Goal: Task Accomplishment & Management: Manage account settings

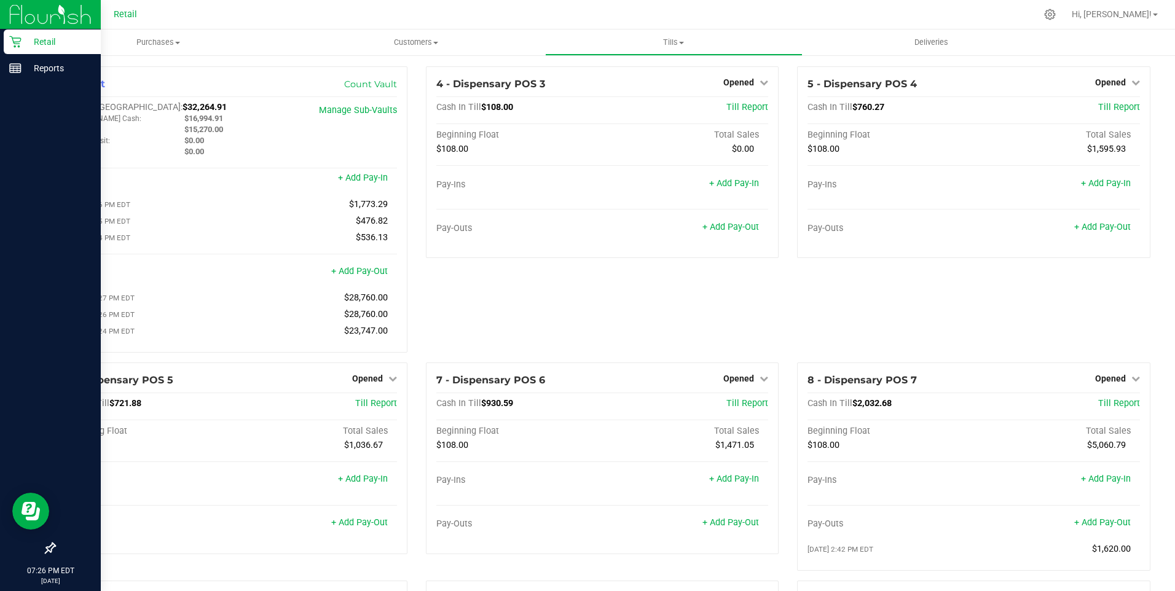
scroll to position [830, 0]
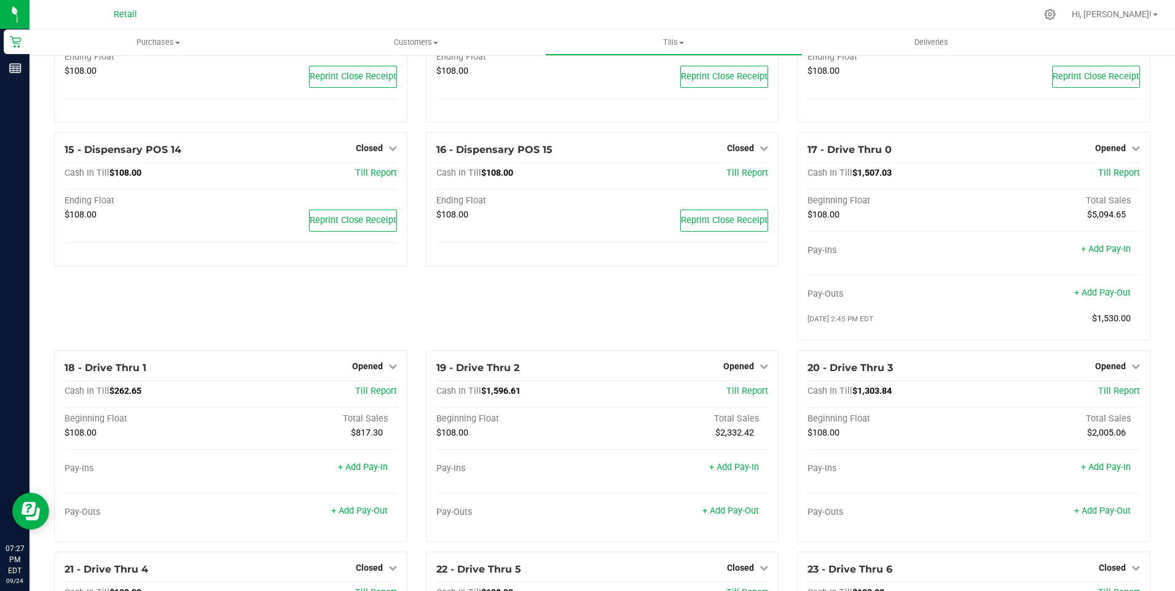
scroll to position [737, 0]
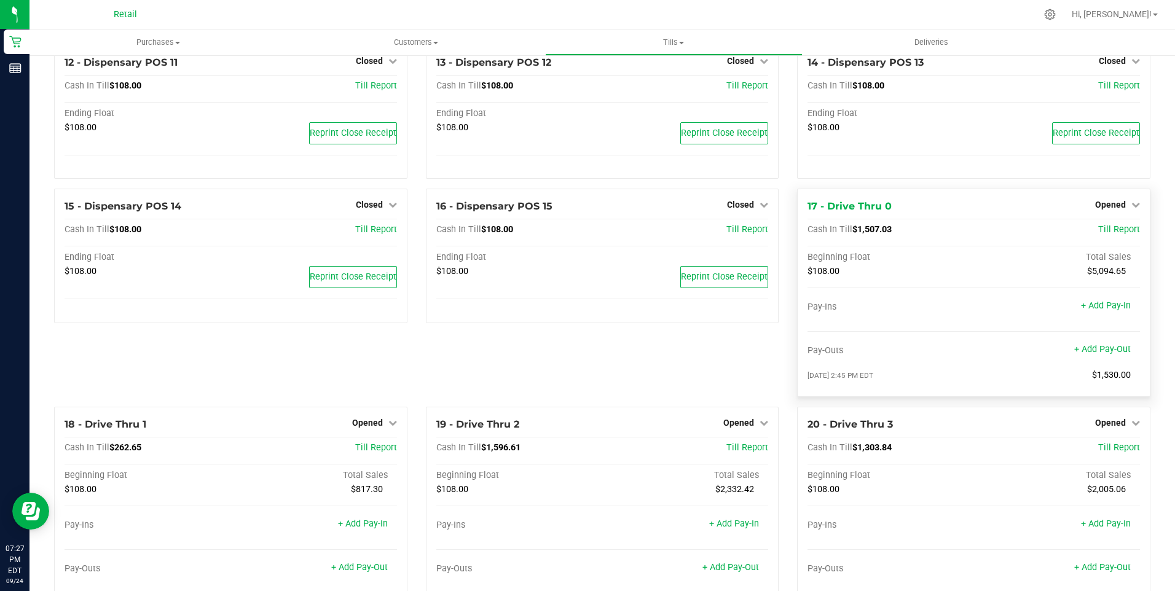
click at [1105, 212] on div "Opened" at bounding box center [1117, 204] width 45 height 15
click at [1105, 210] on span "Opened" at bounding box center [1110, 205] width 31 height 10
click at [1107, 235] on link "Close Till" at bounding box center [1111, 231] width 33 height 10
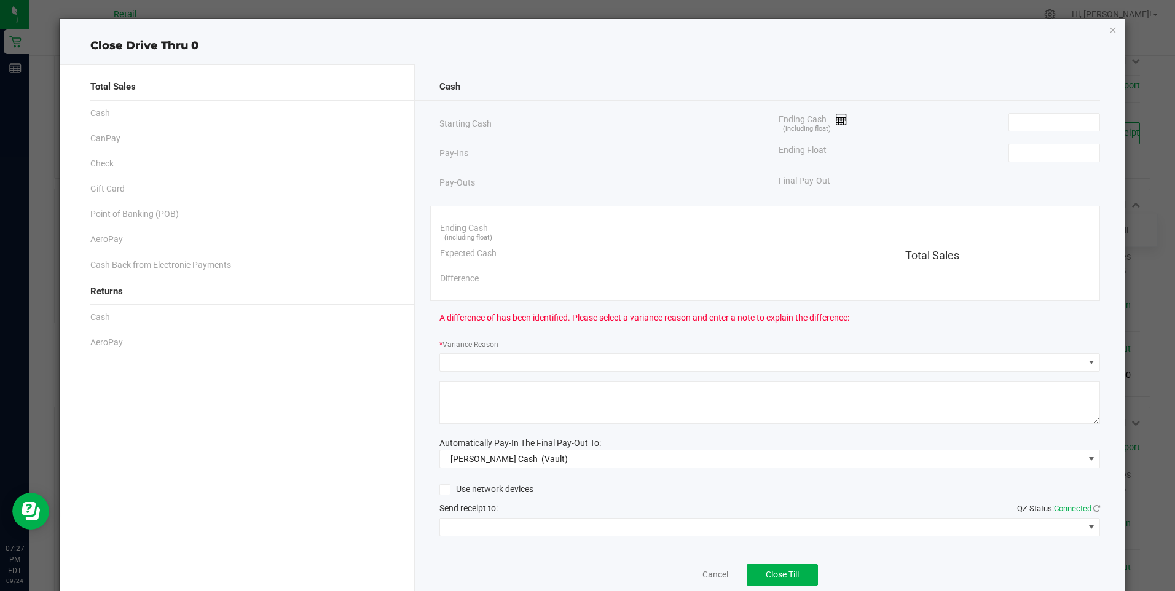
click at [1026, 132] on div "Ending Cash (including float)" at bounding box center [939, 122] width 321 height 31
click at [1022, 118] on input at bounding box center [1054, 122] width 90 height 17
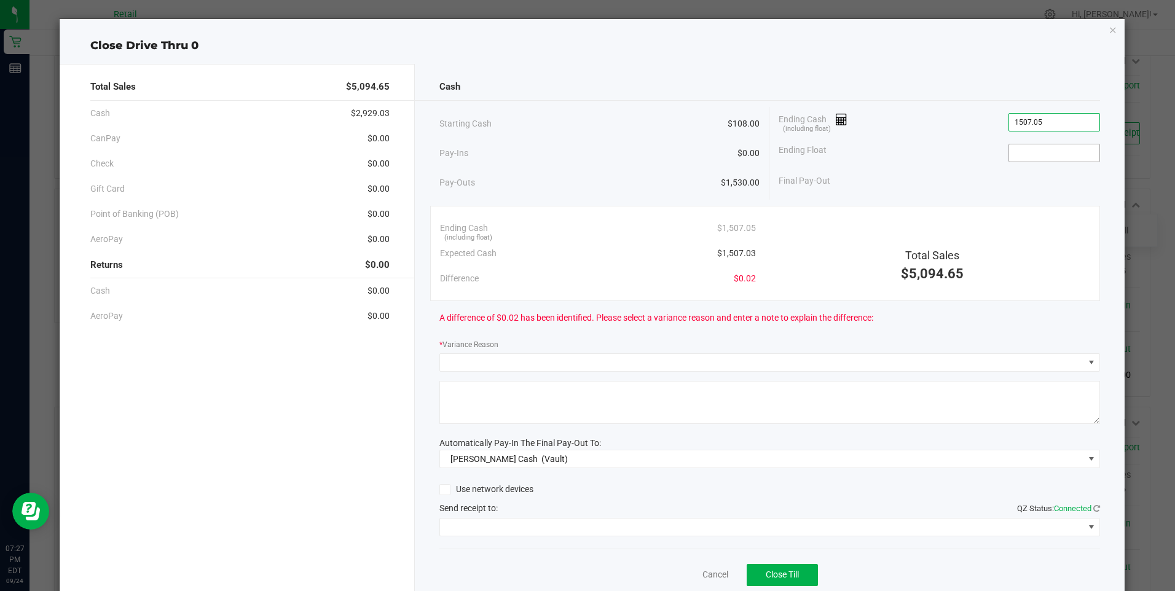
type input "$1,507.05"
click at [1030, 148] on input at bounding box center [1054, 152] width 90 height 17
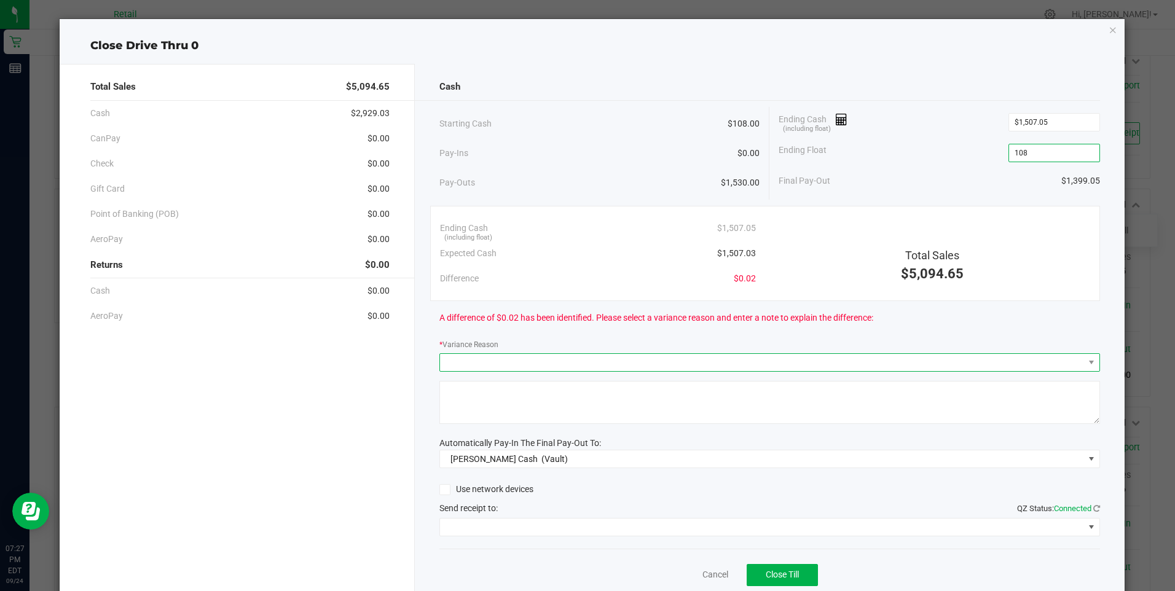
type input "$108.00"
click at [541, 361] on span at bounding box center [762, 362] width 644 height 17
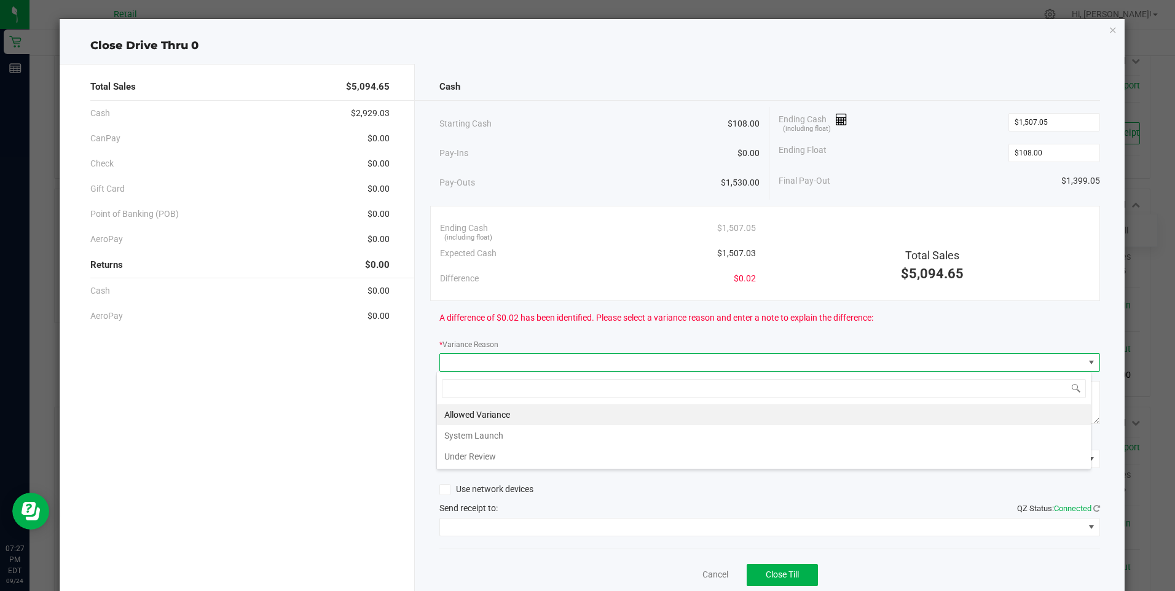
scroll to position [18, 655]
click at [480, 411] on li "Allowed Variance" at bounding box center [764, 414] width 654 height 21
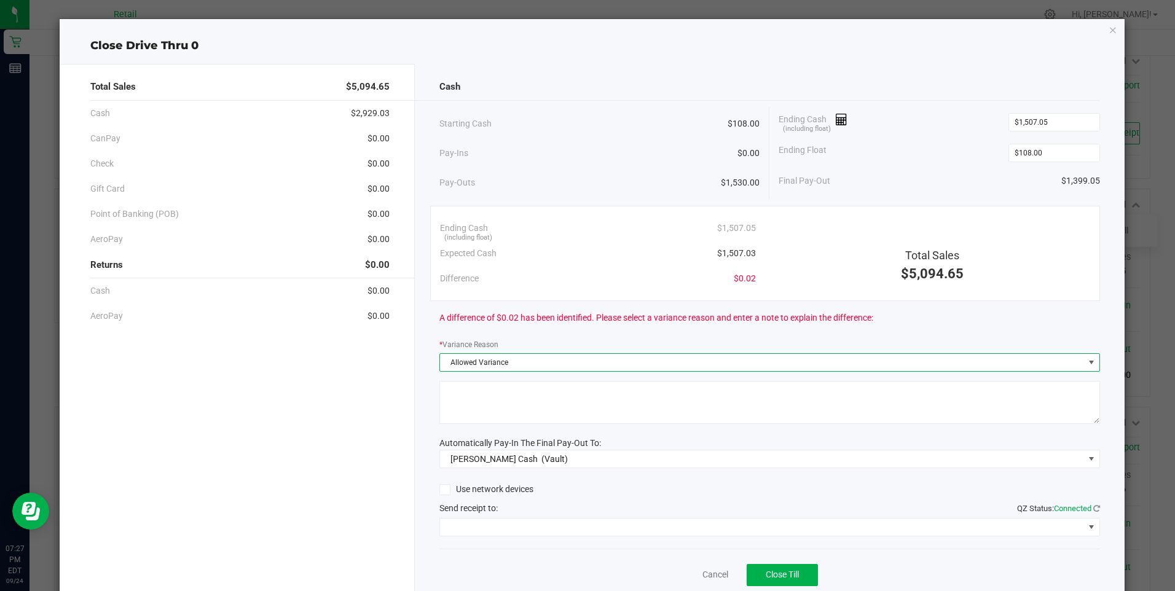
click at [480, 411] on textarea at bounding box center [769, 402] width 661 height 43
type textarea "/"
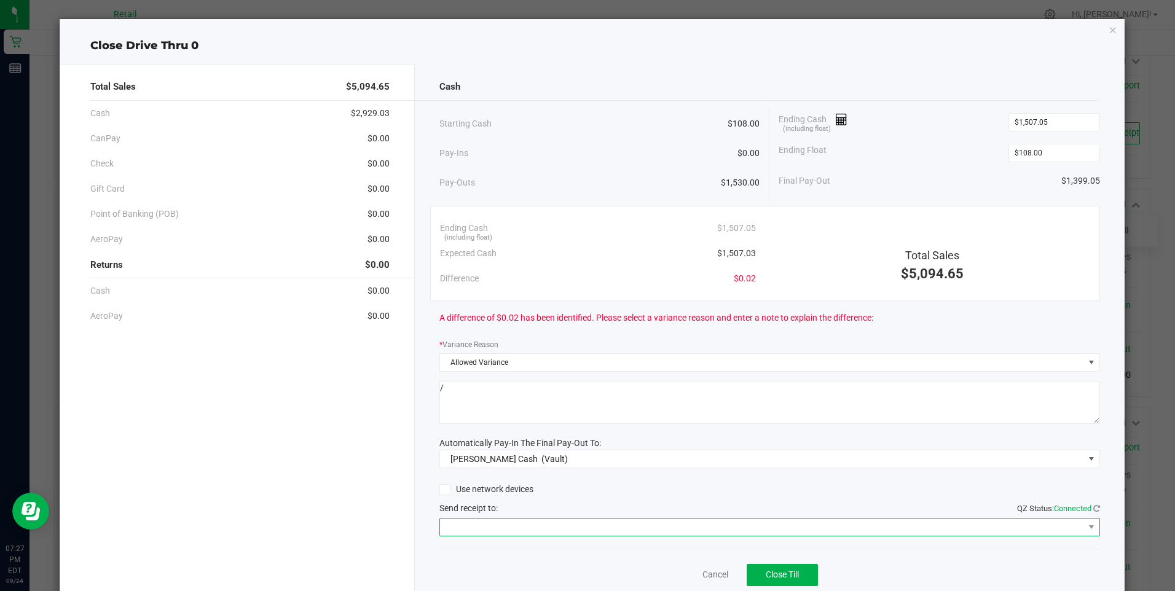
click at [484, 525] on span at bounding box center [762, 527] width 644 height 17
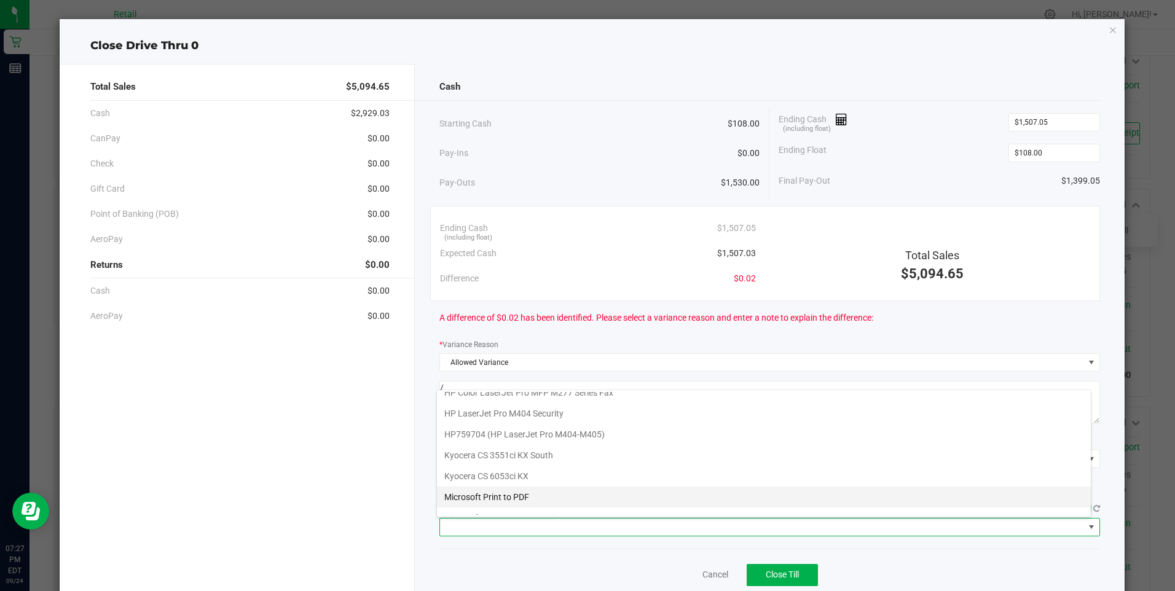
scroll to position [190, 0]
click at [501, 501] on Cutter "Star TSP143IIILAN Cutter" at bounding box center [764, 504] width 654 height 21
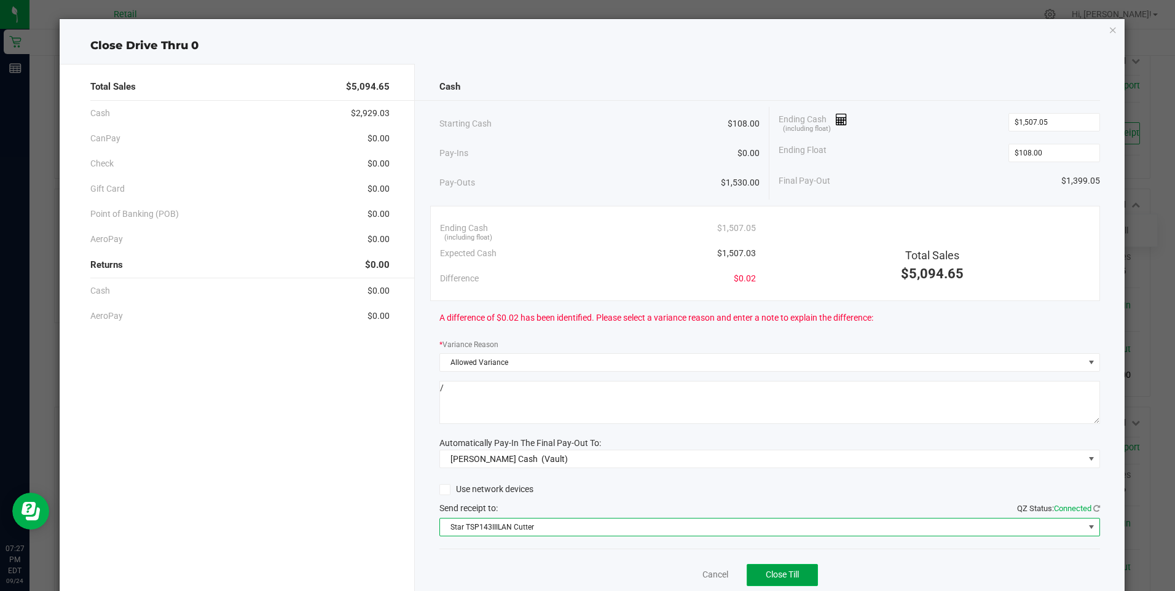
click at [772, 575] on span "Close Till" at bounding box center [782, 575] width 33 height 10
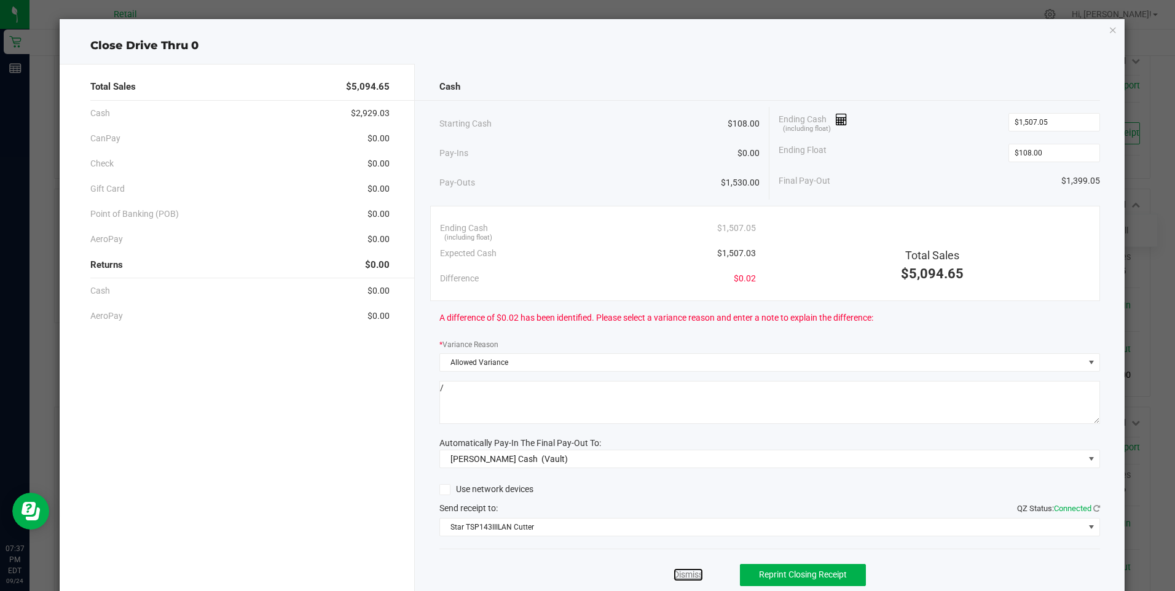
click at [689, 575] on link "Dismiss" at bounding box center [687, 574] width 29 height 13
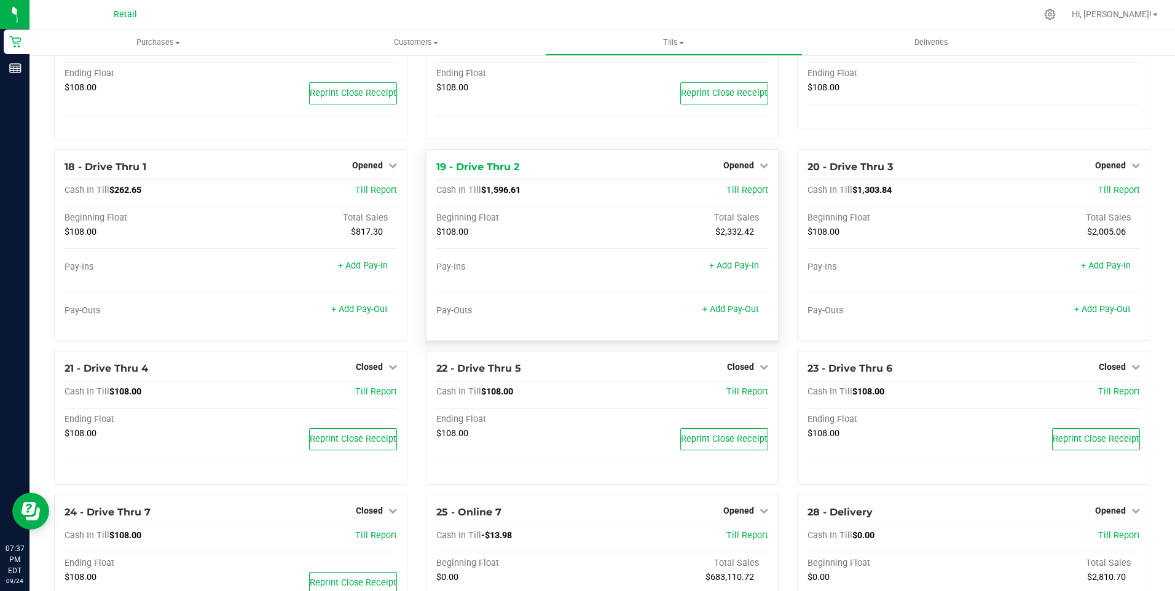
scroll to position [922, 0]
click at [732, 314] on link "+ Add Pay-Out" at bounding box center [730, 309] width 57 height 10
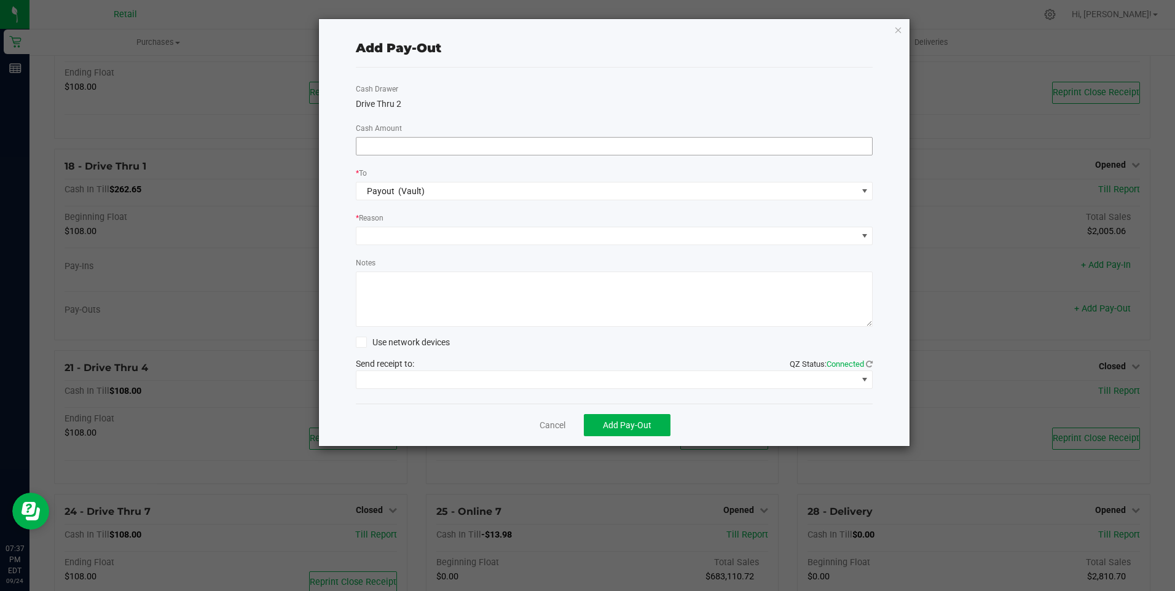
click at [383, 147] on input at bounding box center [614, 146] width 516 height 17
type input "$1,390.00"
click at [376, 230] on span at bounding box center [606, 235] width 501 height 17
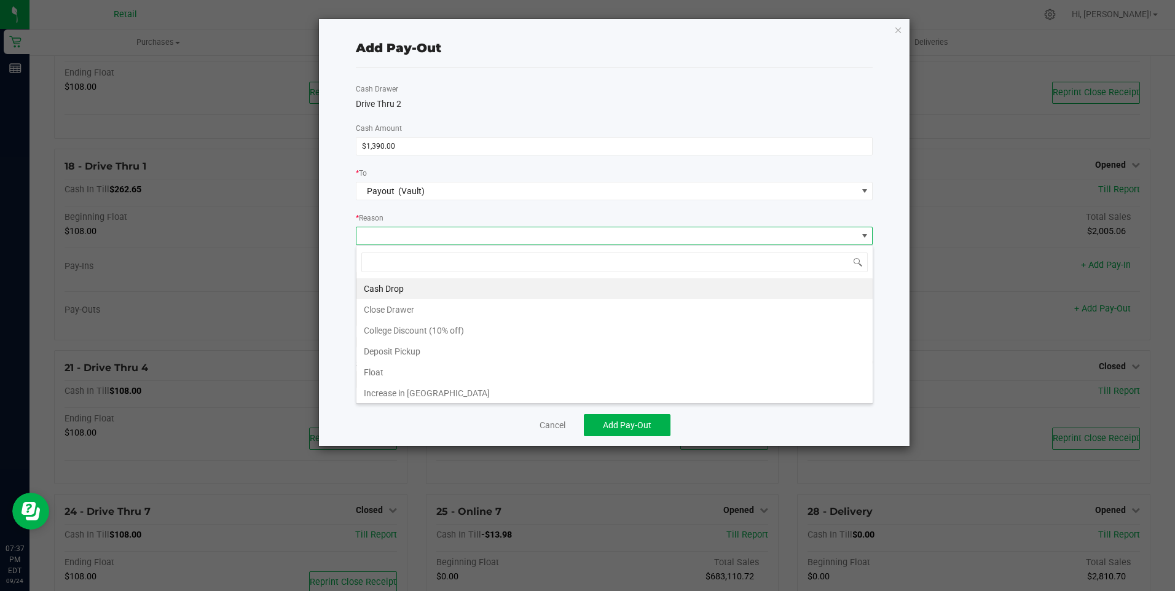
scroll to position [18, 517]
click at [372, 285] on li "Cash Drop" at bounding box center [614, 288] width 516 height 21
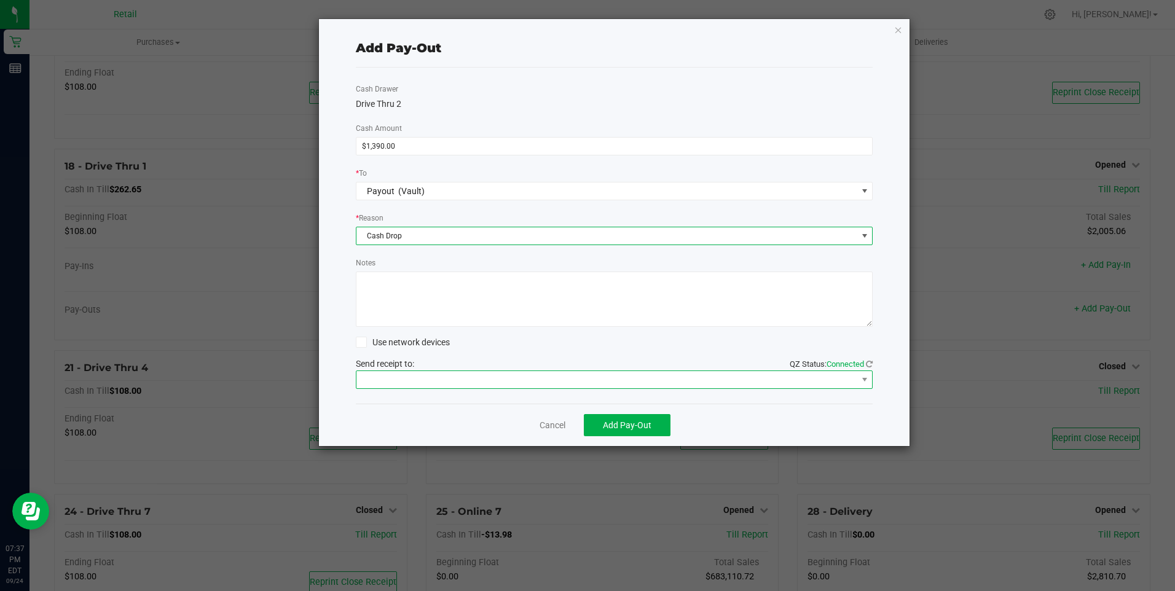
click at [412, 384] on span at bounding box center [606, 379] width 501 height 17
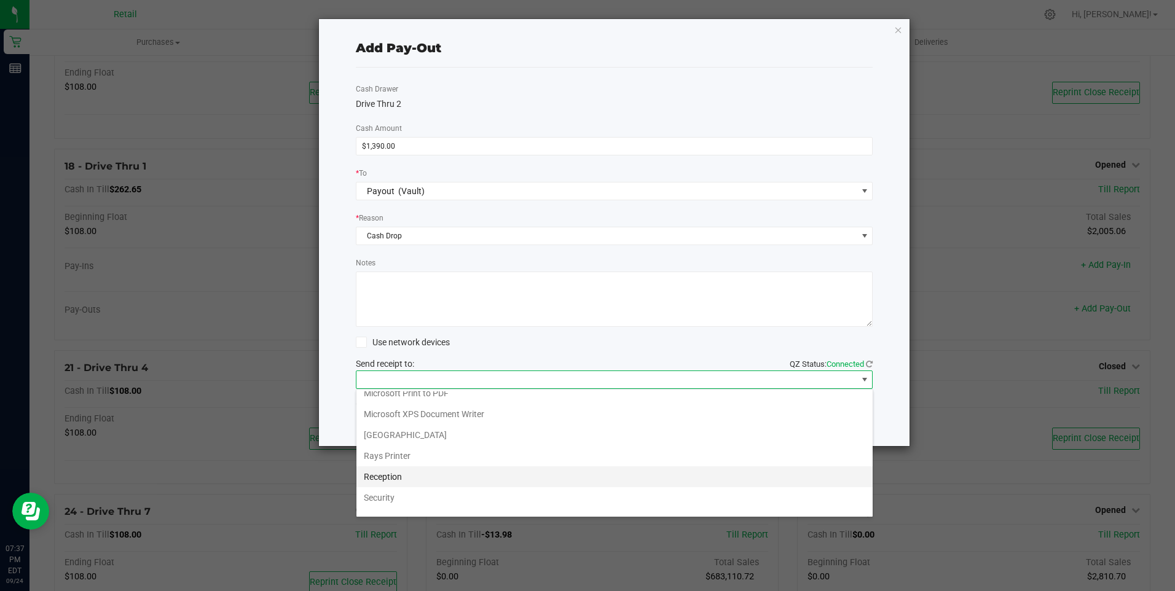
scroll to position [190, 0]
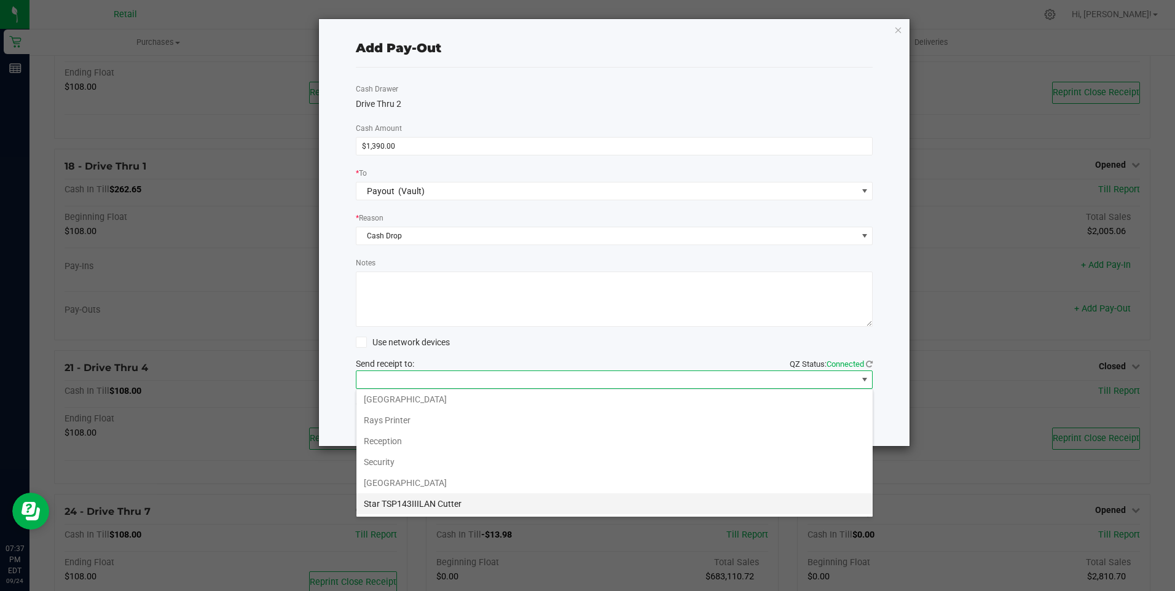
click at [429, 499] on Cutter "Star TSP143IIILAN Cutter" at bounding box center [614, 503] width 516 height 21
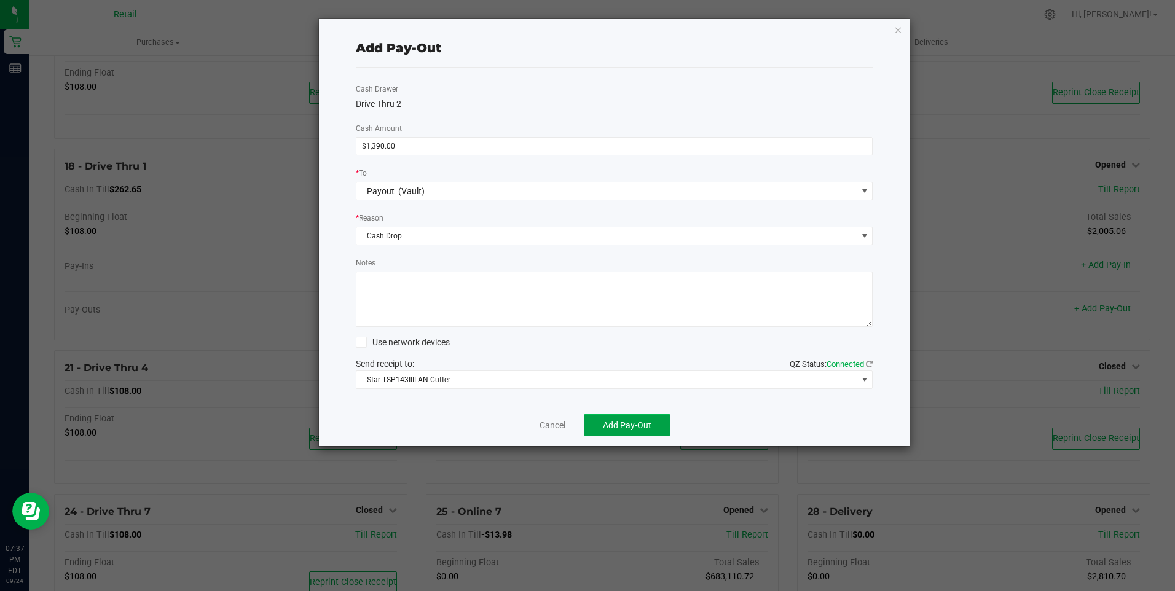
click at [627, 427] on span "Add Pay-Out" at bounding box center [627, 425] width 49 height 10
click at [543, 428] on link "Dismiss" at bounding box center [547, 425] width 29 height 13
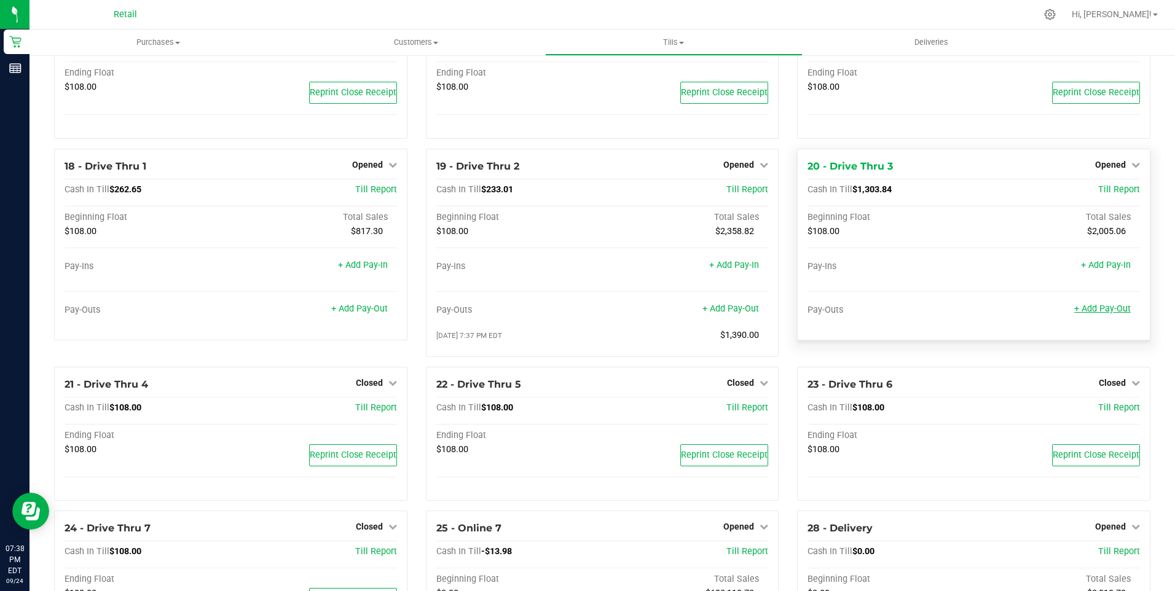
click at [1096, 314] on link "+ Add Pay-Out" at bounding box center [1102, 309] width 57 height 10
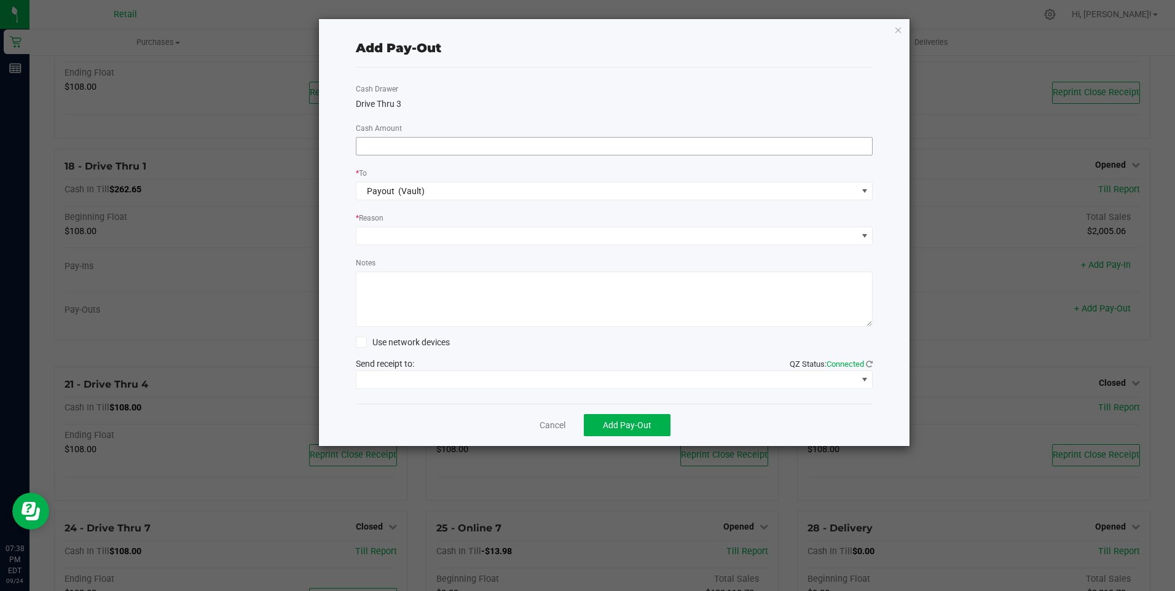
click at [394, 151] on input at bounding box center [614, 146] width 516 height 17
type input "$870.00"
click at [416, 243] on span at bounding box center [606, 235] width 501 height 17
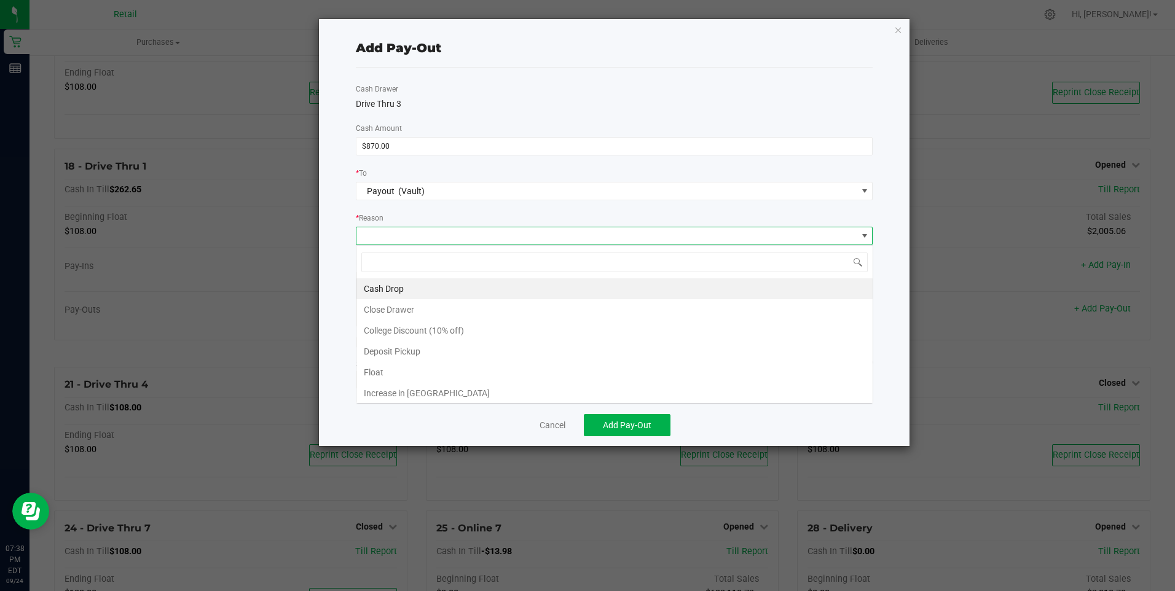
scroll to position [18, 517]
click at [390, 289] on li "Cash Drop" at bounding box center [614, 288] width 516 height 21
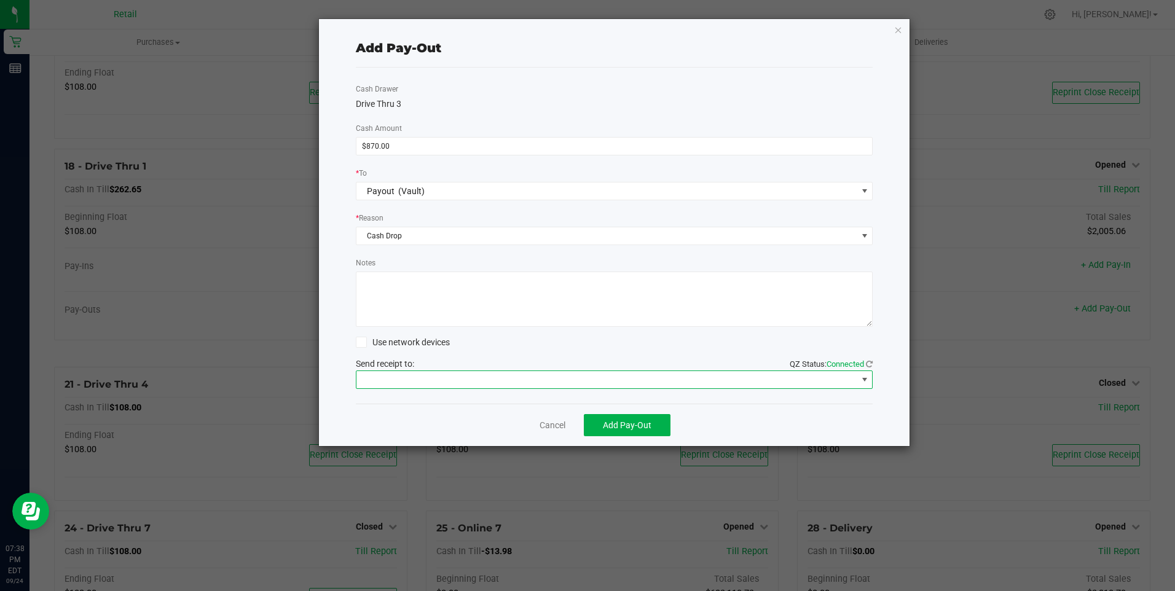
click at [421, 382] on span at bounding box center [606, 379] width 501 height 17
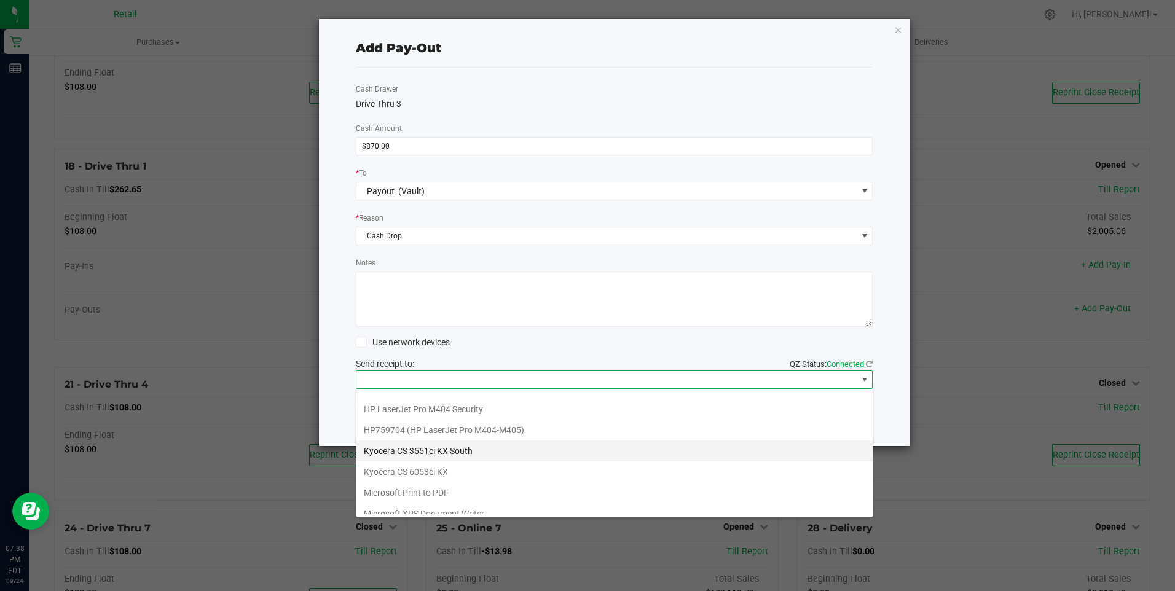
scroll to position [190, 0]
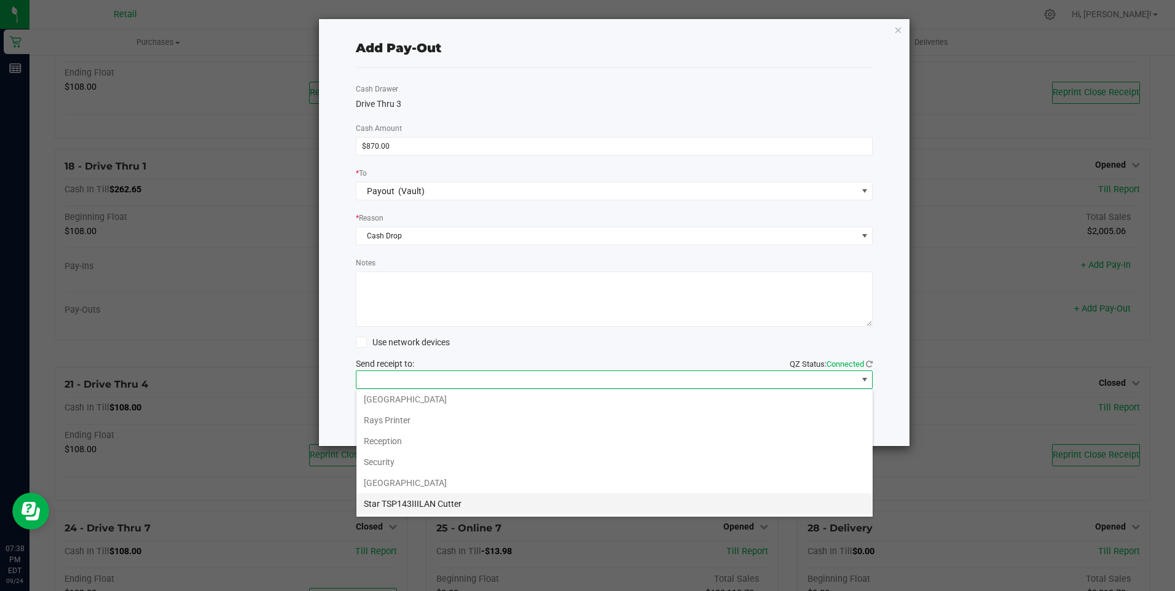
click at [430, 500] on Cutter "Star TSP143IIILAN Cutter" at bounding box center [614, 503] width 516 height 21
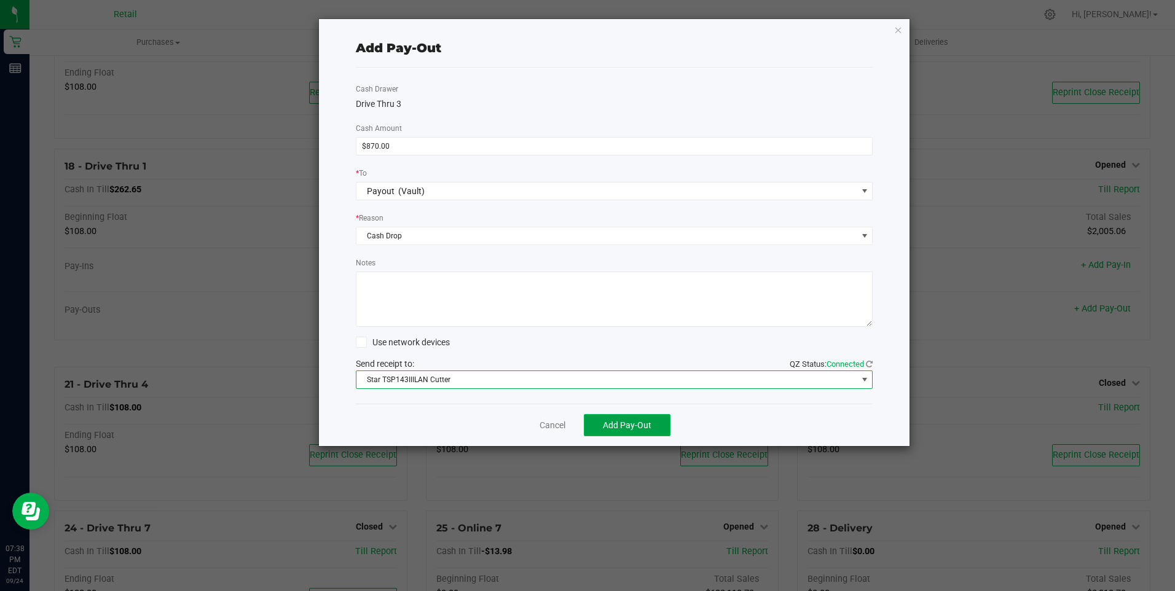
click at [619, 424] on span "Add Pay-Out" at bounding box center [627, 425] width 49 height 10
click at [552, 424] on link "Dismiss" at bounding box center [547, 425] width 29 height 13
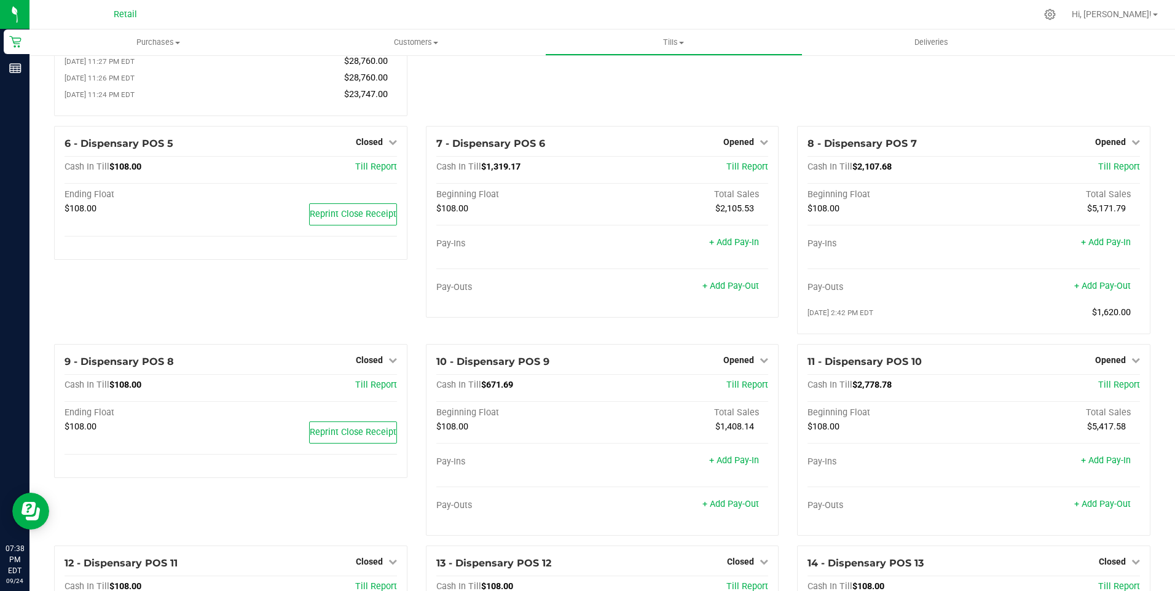
scroll to position [184, 0]
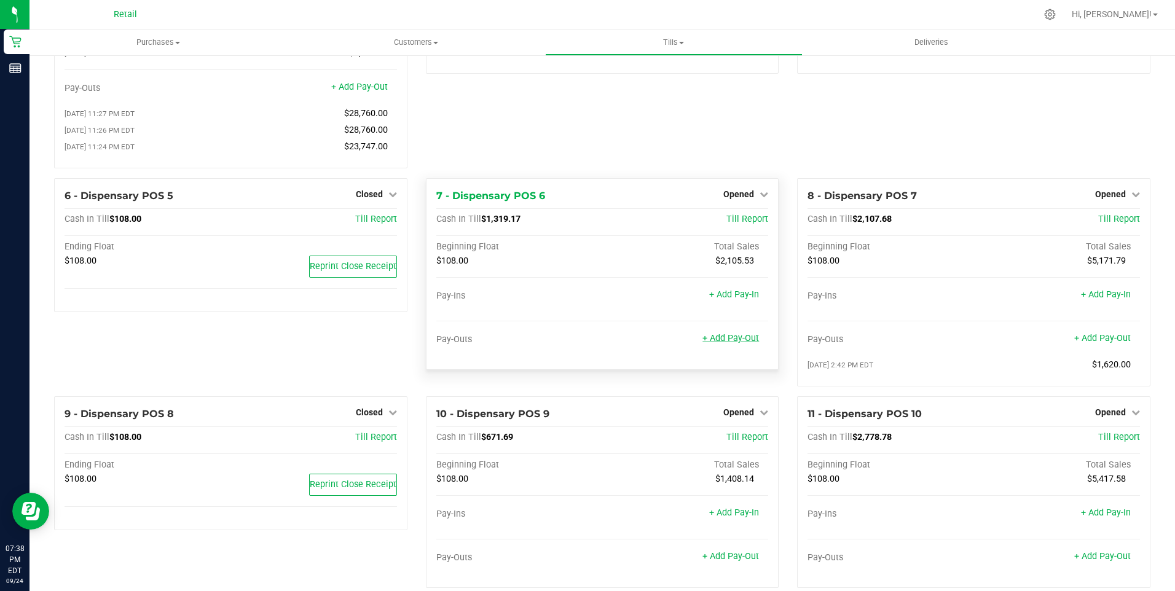
click at [725, 343] on link "+ Add Pay-Out" at bounding box center [730, 338] width 57 height 10
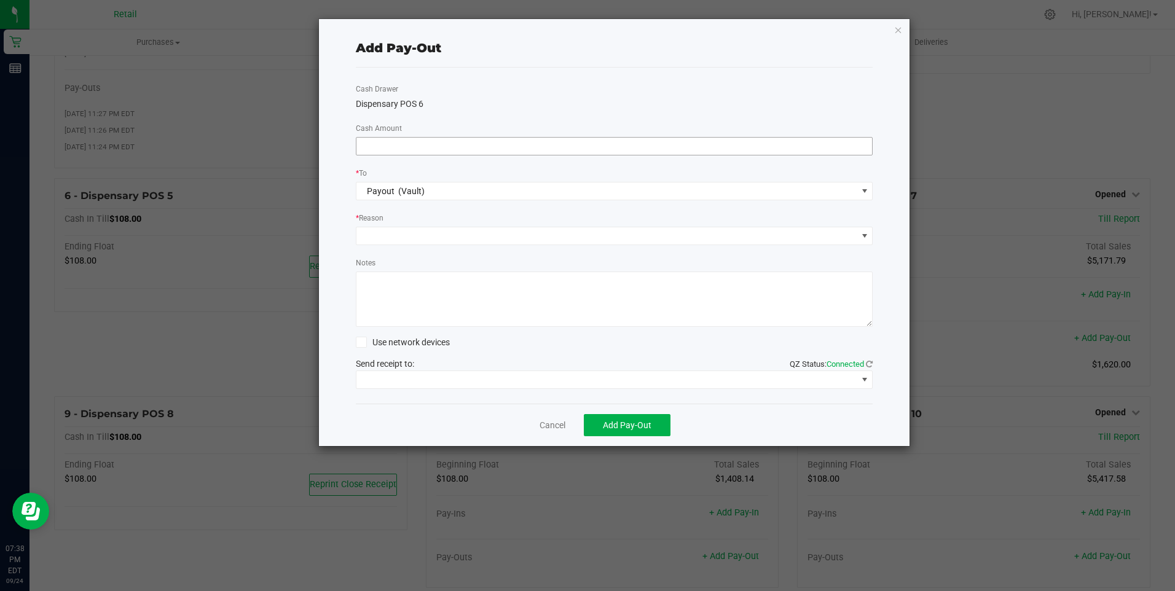
click at [384, 144] on input at bounding box center [614, 146] width 516 height 17
type input "$820.00"
click at [403, 233] on span at bounding box center [606, 235] width 501 height 17
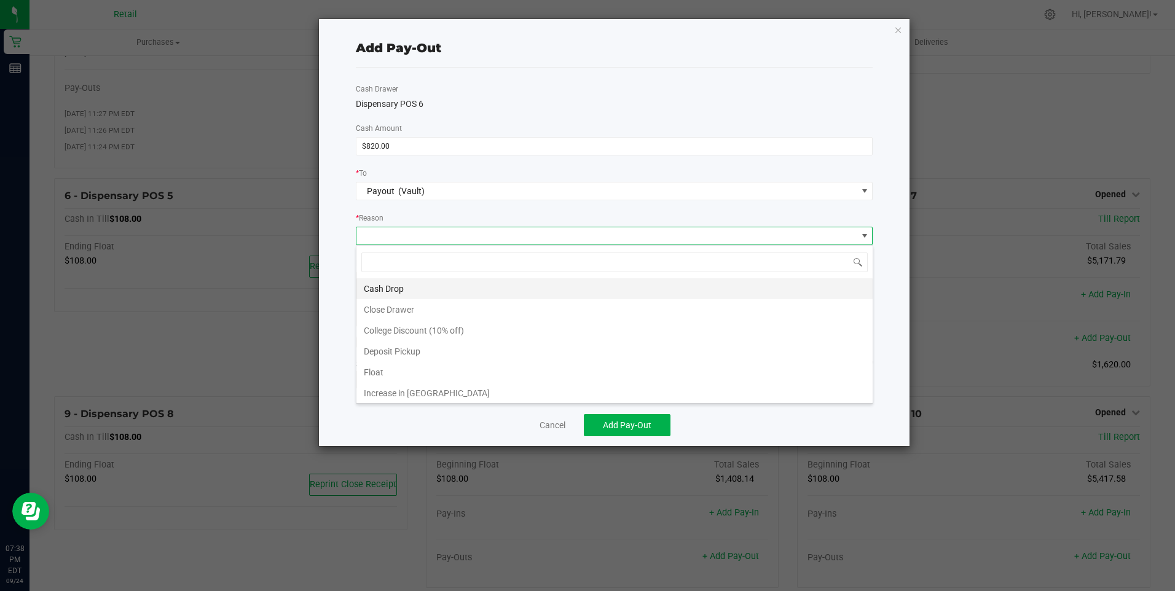
scroll to position [18, 517]
click at [390, 288] on li "Cash Drop" at bounding box center [614, 288] width 516 height 21
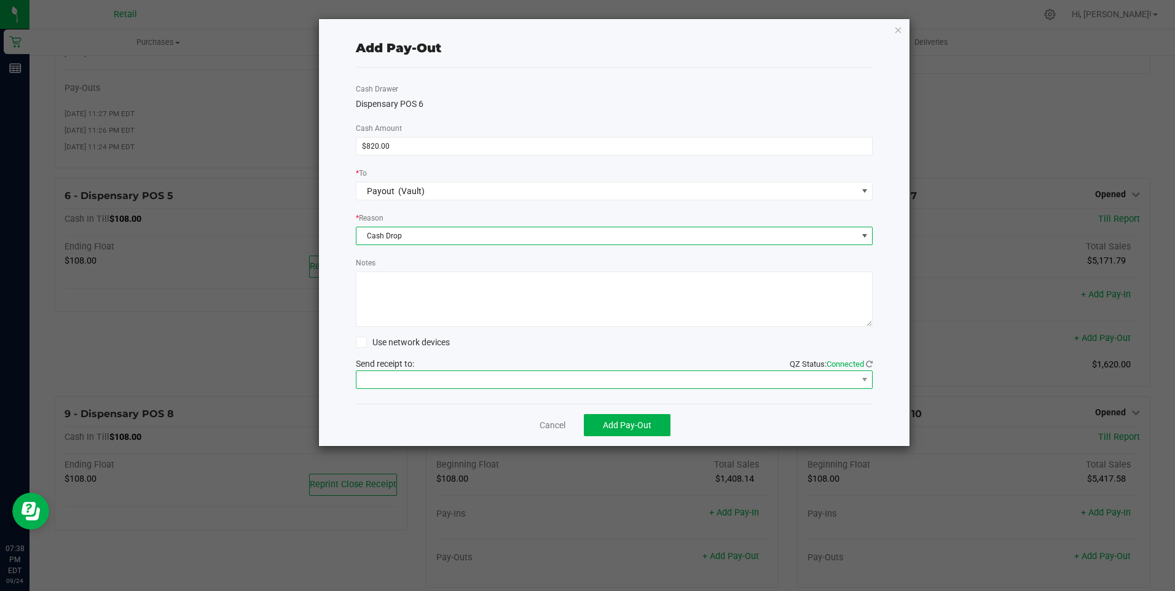
click at [399, 382] on span at bounding box center [606, 379] width 501 height 17
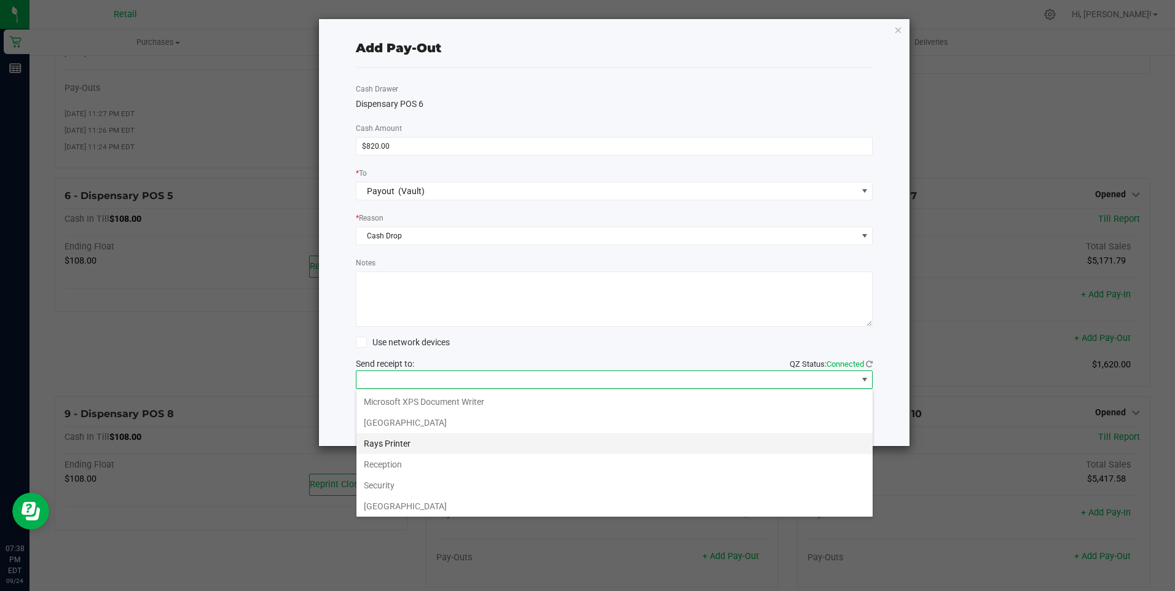
scroll to position [190, 0]
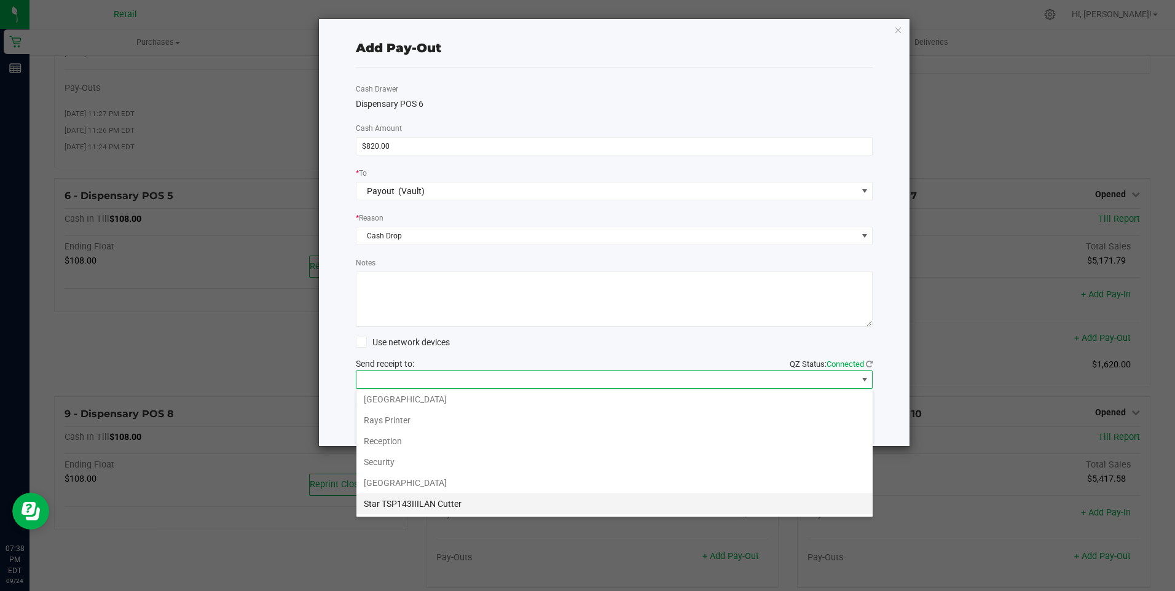
click at [453, 503] on Cutter "Star TSP143IIILAN Cutter" at bounding box center [614, 503] width 516 height 21
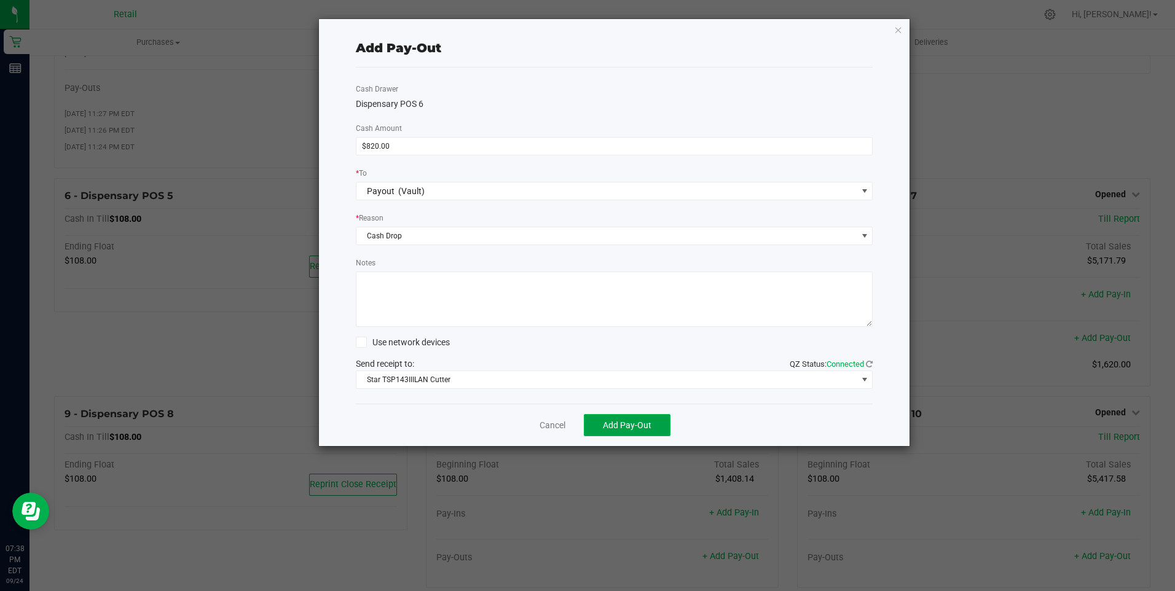
click at [623, 428] on span "Add Pay-Out" at bounding box center [627, 425] width 49 height 10
click at [546, 425] on link "Dismiss" at bounding box center [547, 425] width 29 height 13
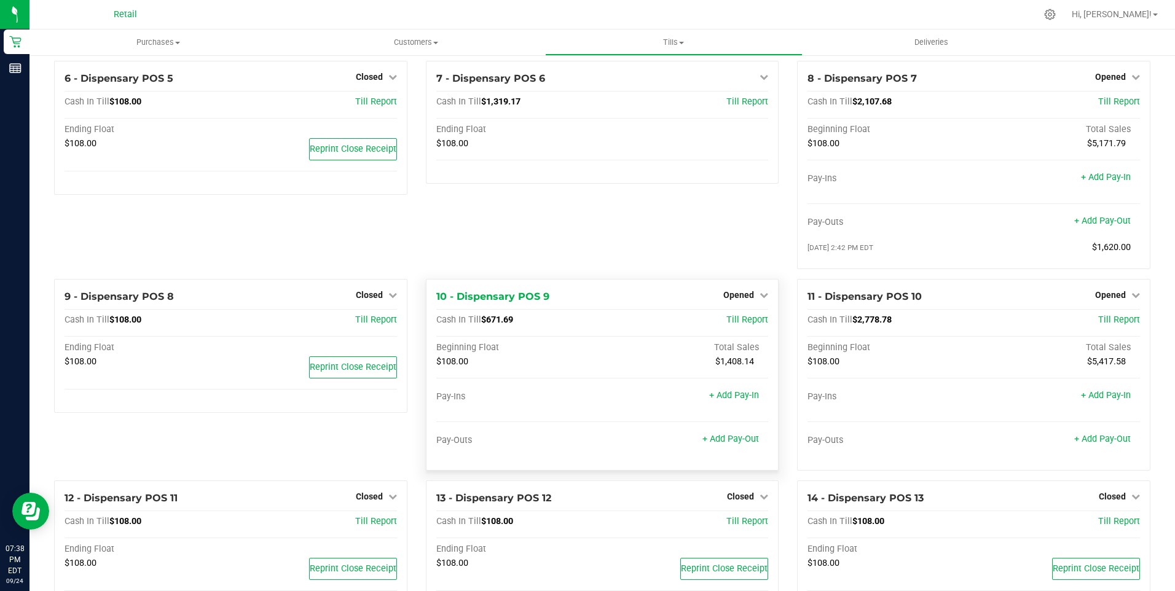
scroll to position [307, 0]
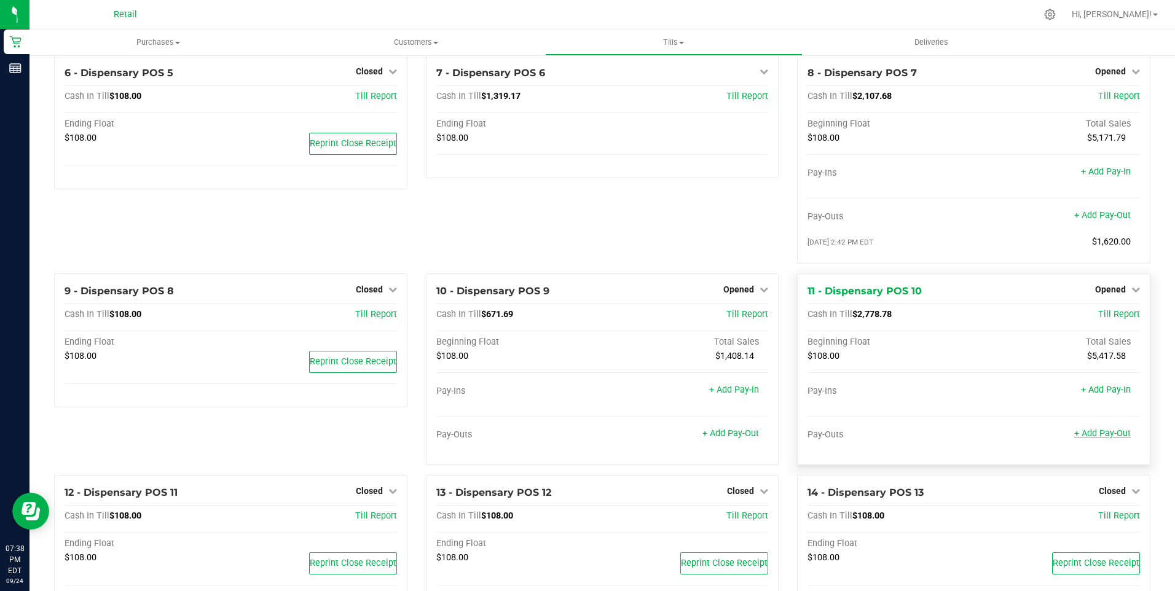
click at [1099, 439] on link "+ Add Pay-Out" at bounding box center [1102, 433] width 57 height 10
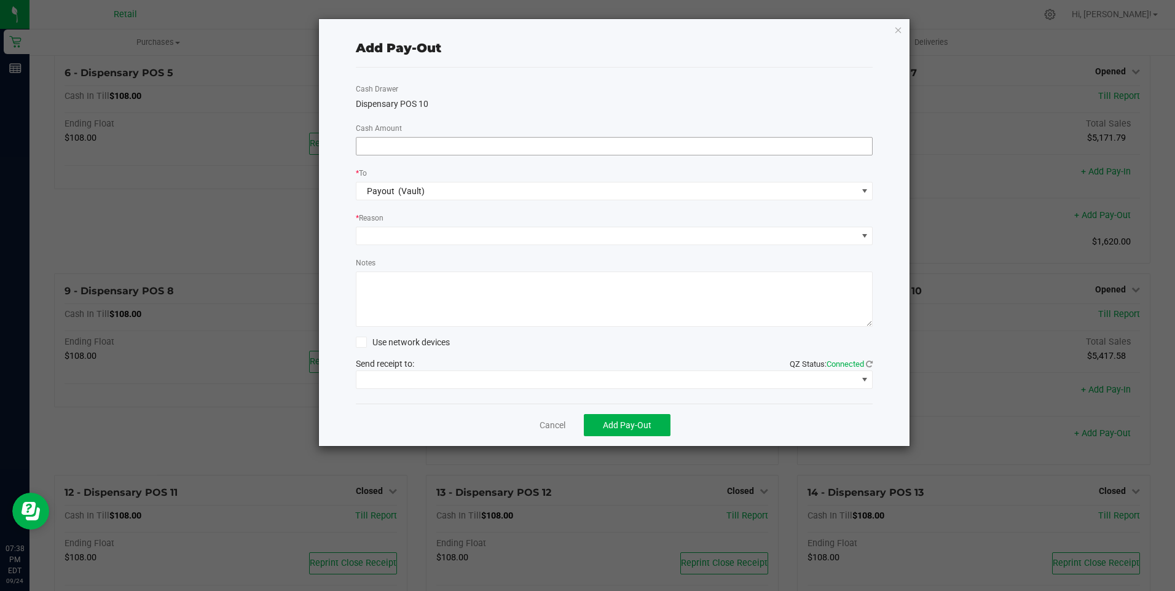
click at [377, 144] on input at bounding box center [614, 146] width 516 height 17
type input "$2,340.00"
click at [401, 240] on span at bounding box center [606, 235] width 501 height 17
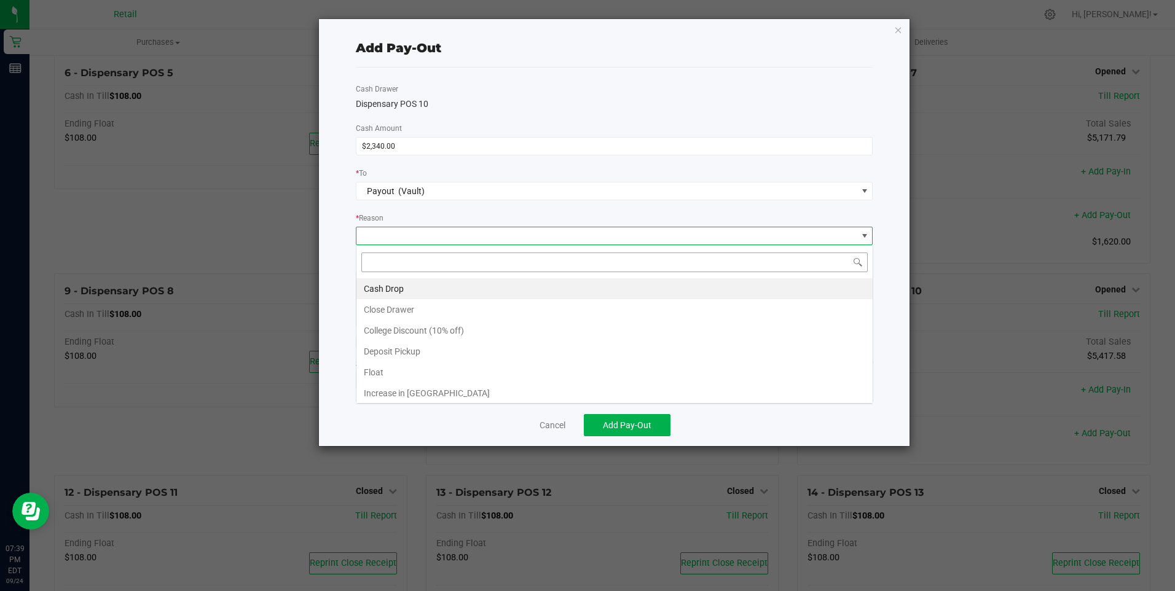
scroll to position [18, 517]
click at [392, 291] on li "Cash Drop" at bounding box center [614, 288] width 516 height 21
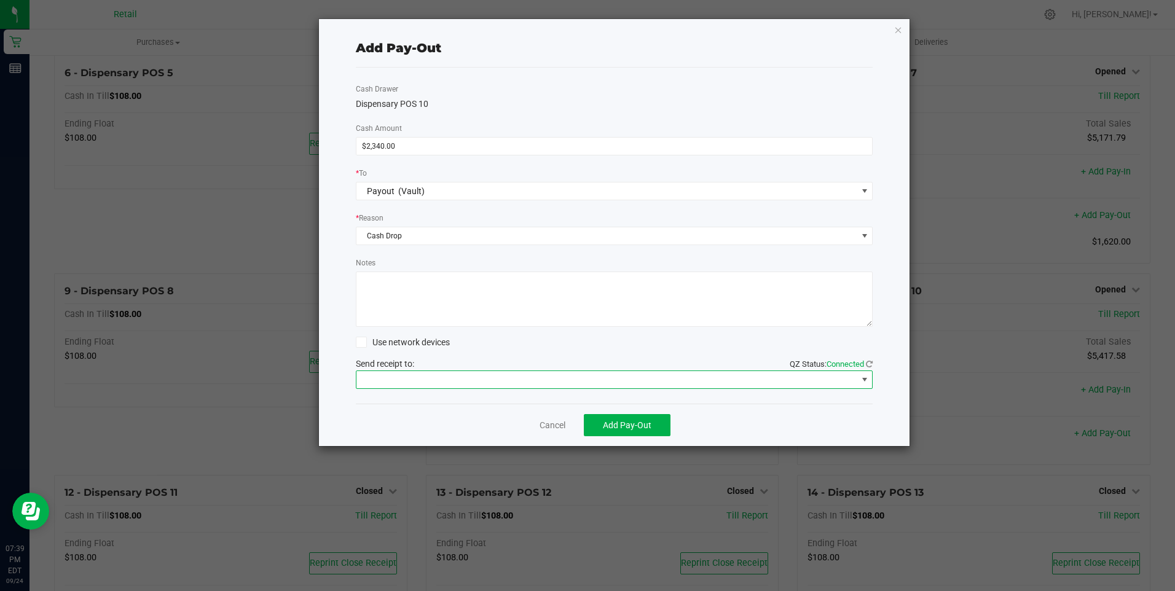
drag, startPoint x: 406, startPoint y: 388, endPoint x: 412, endPoint y: 383, distance: 7.9
click at [410, 385] on span at bounding box center [614, 380] width 517 height 18
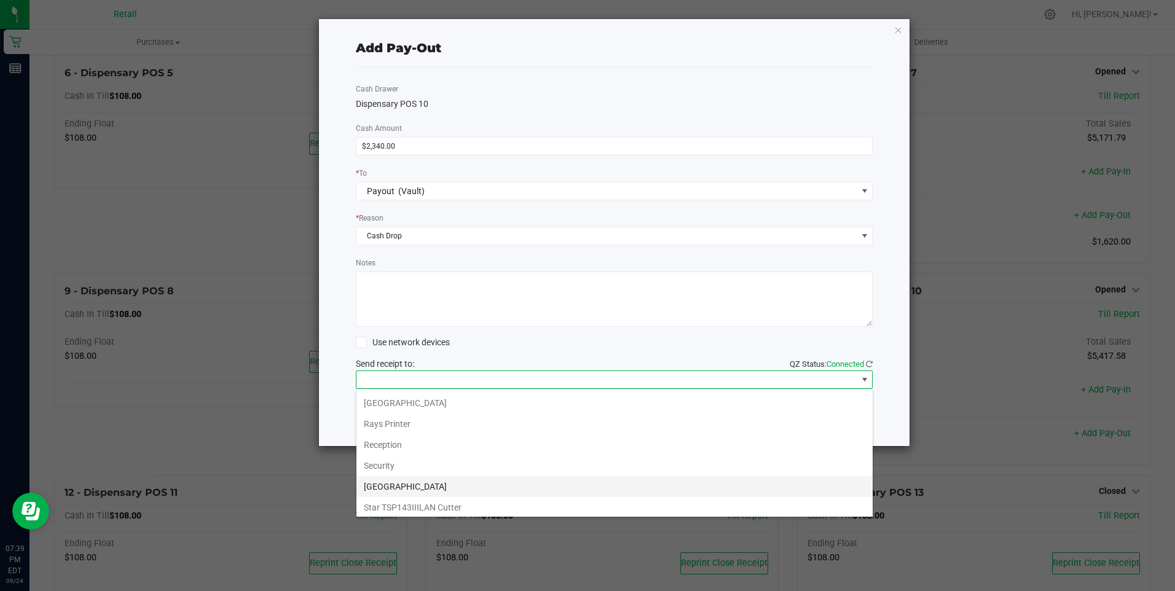
scroll to position [190, 0]
click at [432, 503] on Cutter "Star TSP143IIILAN Cutter" at bounding box center [614, 503] width 516 height 21
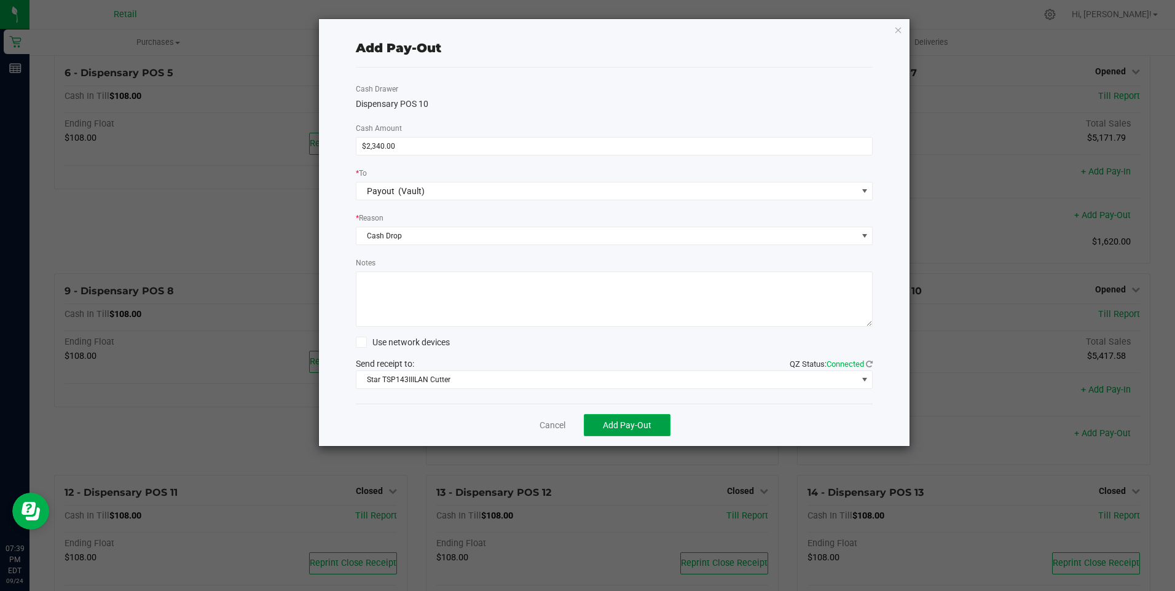
click at [622, 425] on span "Add Pay-Out" at bounding box center [627, 425] width 49 height 10
click at [554, 423] on link "Dismiss" at bounding box center [547, 425] width 29 height 13
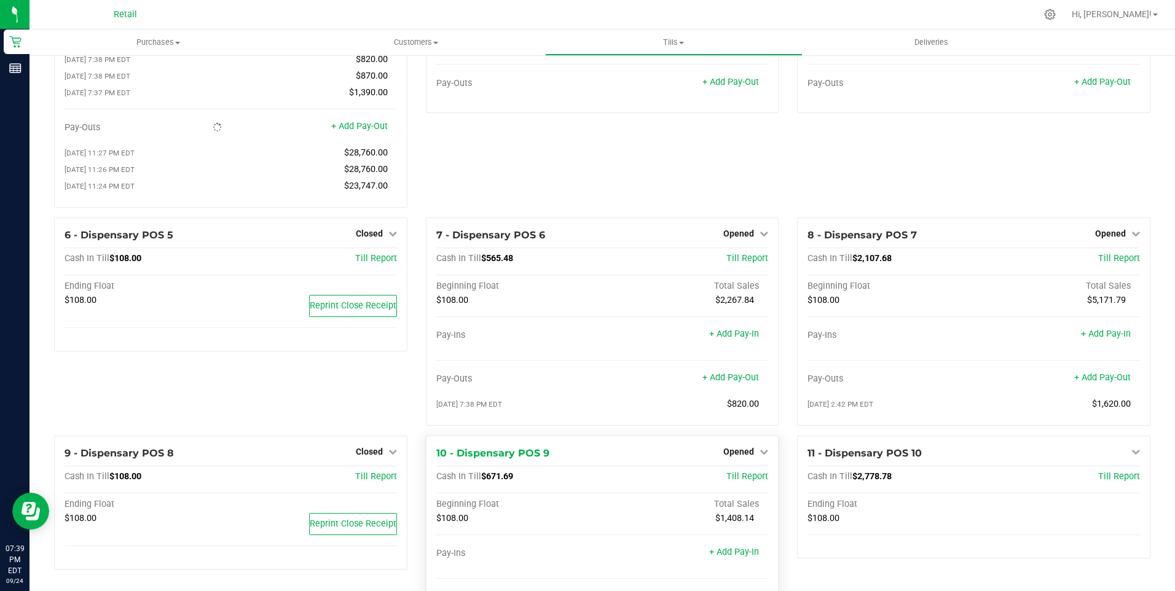
scroll to position [123, 0]
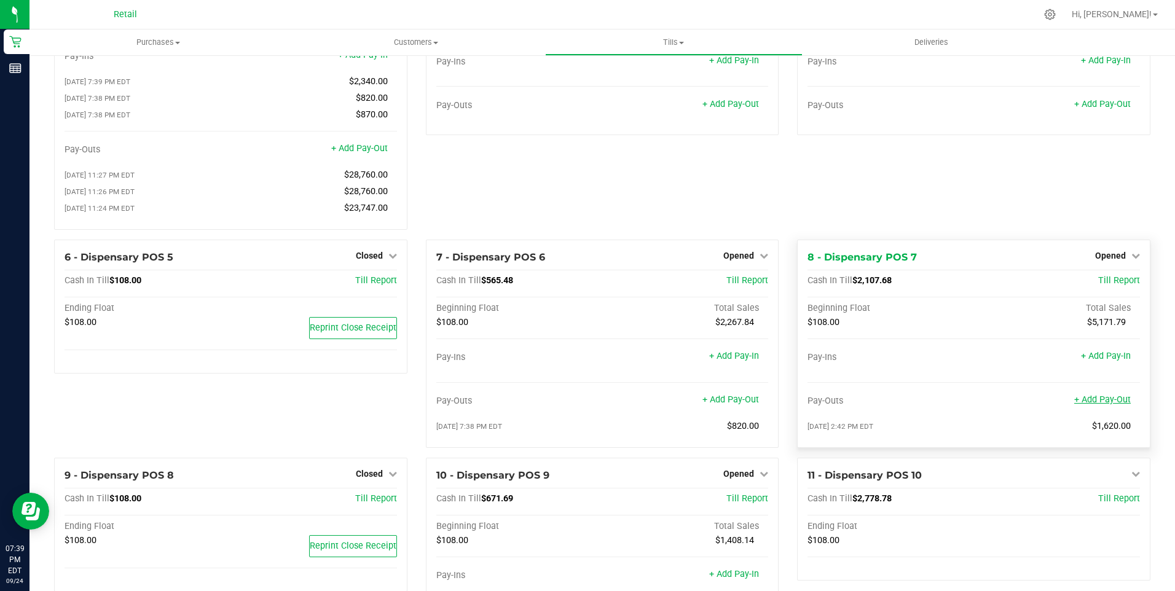
click at [1093, 404] on link "+ Add Pay-Out" at bounding box center [1102, 399] width 57 height 10
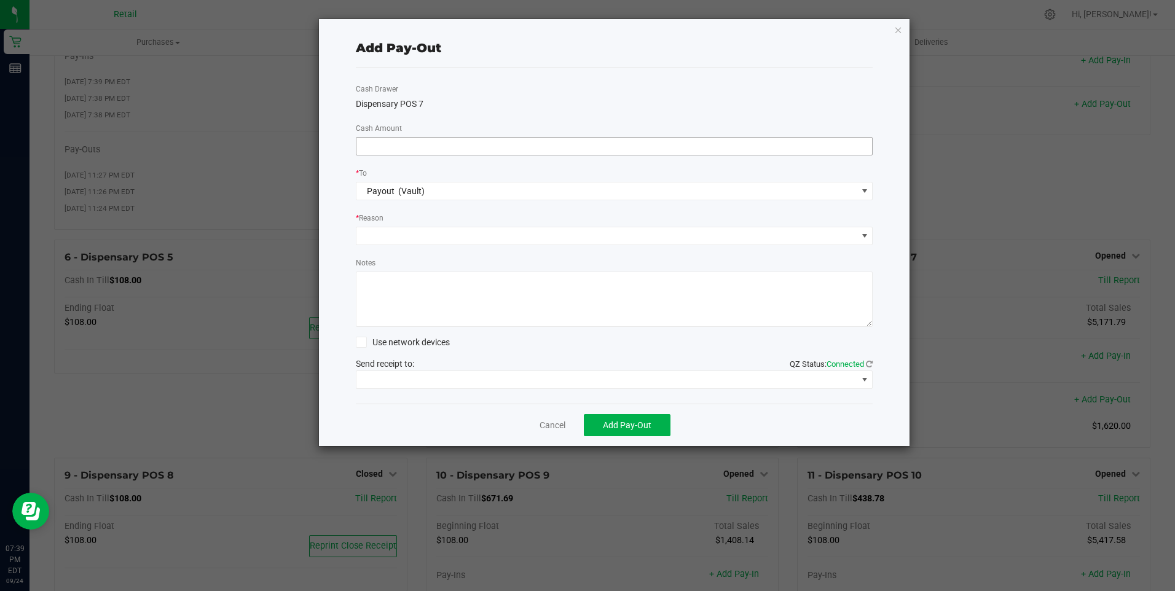
click at [399, 143] on input at bounding box center [614, 146] width 516 height 17
type input "$1,830.00"
click at [413, 240] on span at bounding box center [606, 235] width 501 height 17
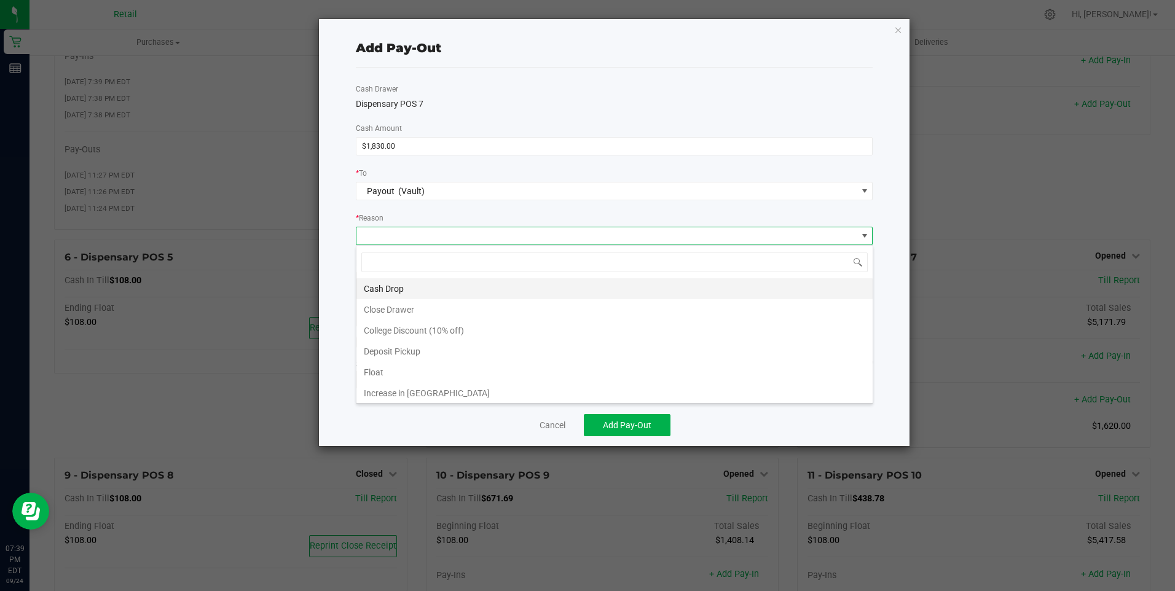
scroll to position [18, 517]
click at [380, 286] on li "Cash Drop" at bounding box center [614, 288] width 516 height 21
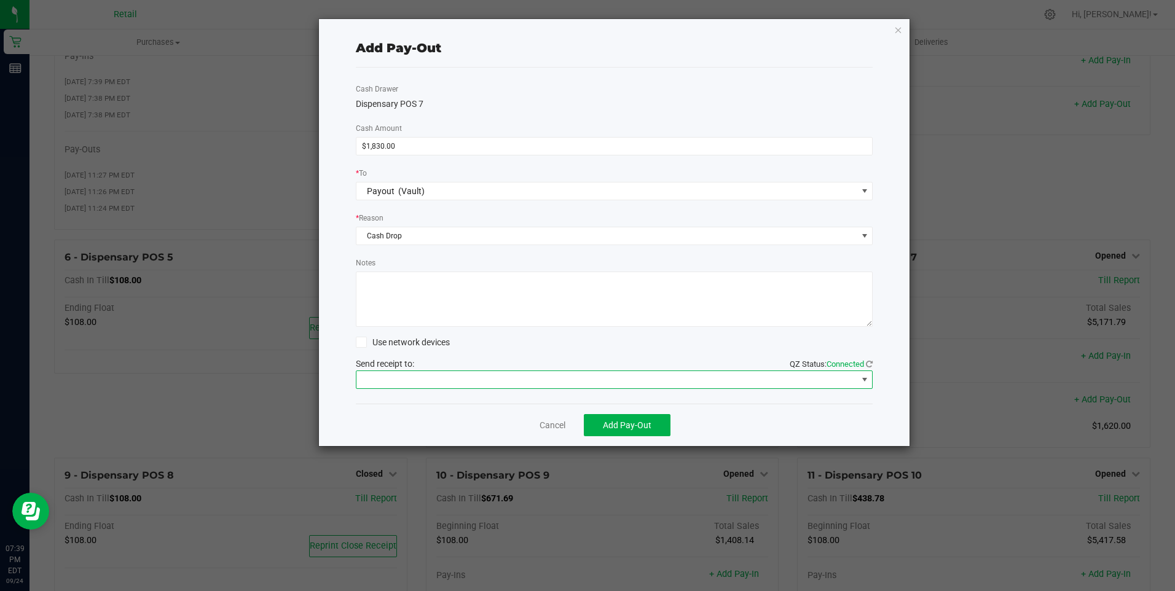
click at [403, 382] on span at bounding box center [606, 379] width 501 height 17
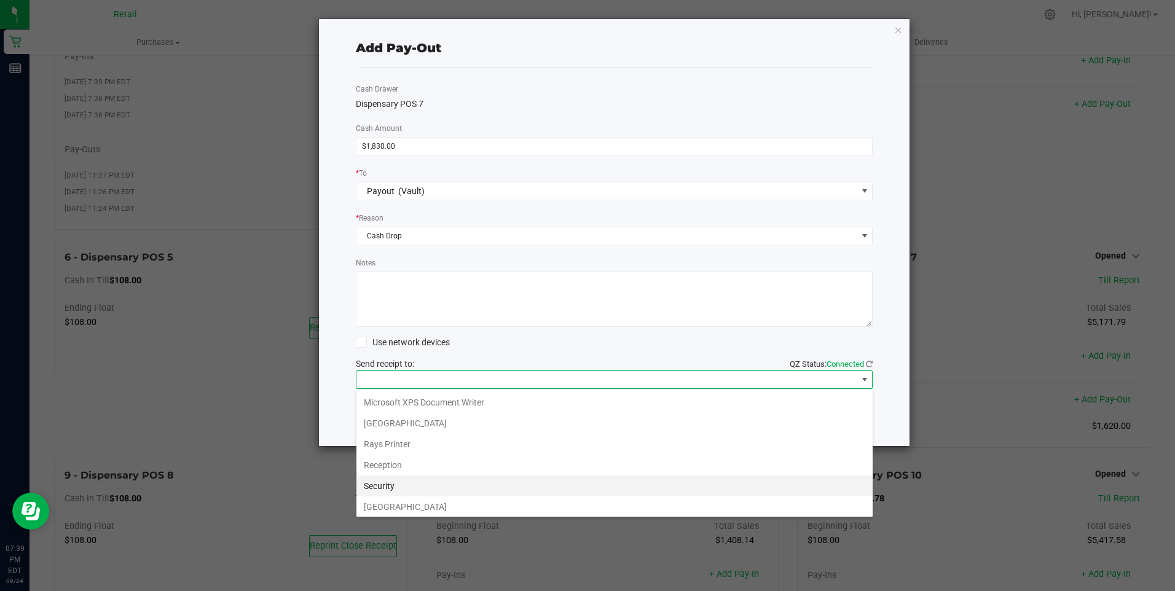
scroll to position [190, 0]
click at [437, 504] on Cutter "Star TSP143IIILAN Cutter" at bounding box center [614, 503] width 516 height 21
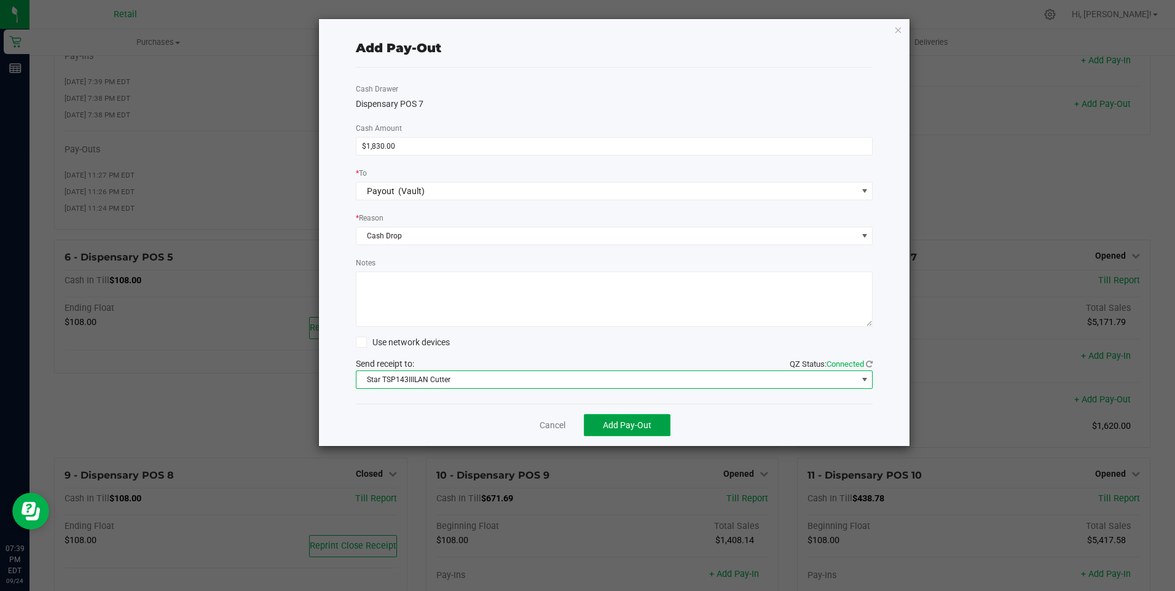
click at [621, 423] on span "Add Pay-Out" at bounding box center [627, 425] width 49 height 10
click at [550, 426] on link "Dismiss" at bounding box center [547, 425] width 29 height 13
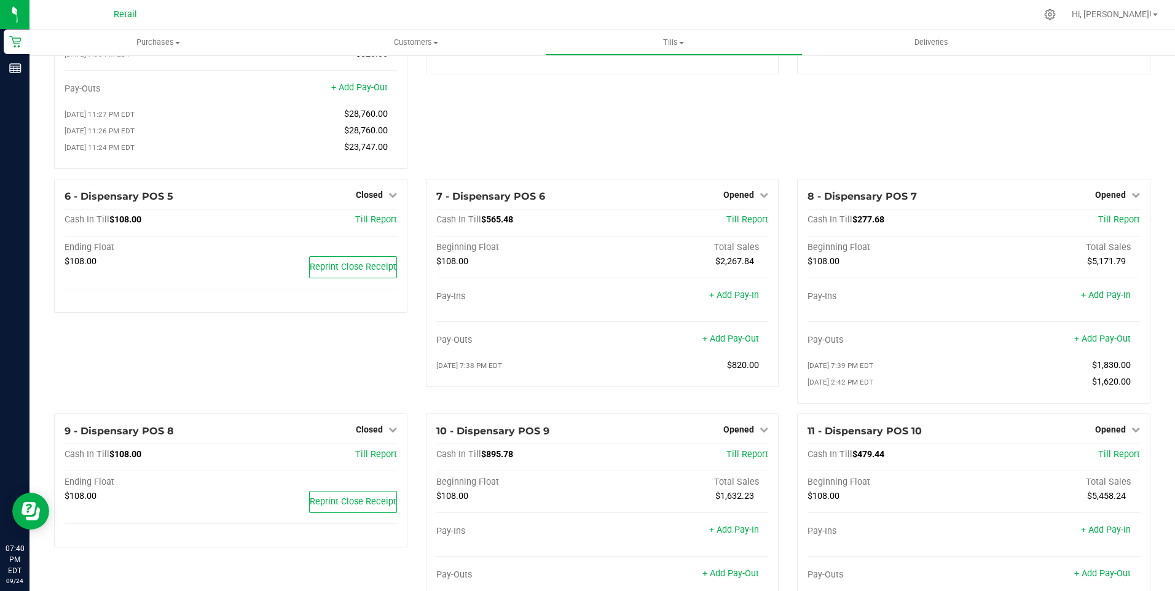
scroll to position [184, 0]
